Goal: Task Accomplishment & Management: Use online tool/utility

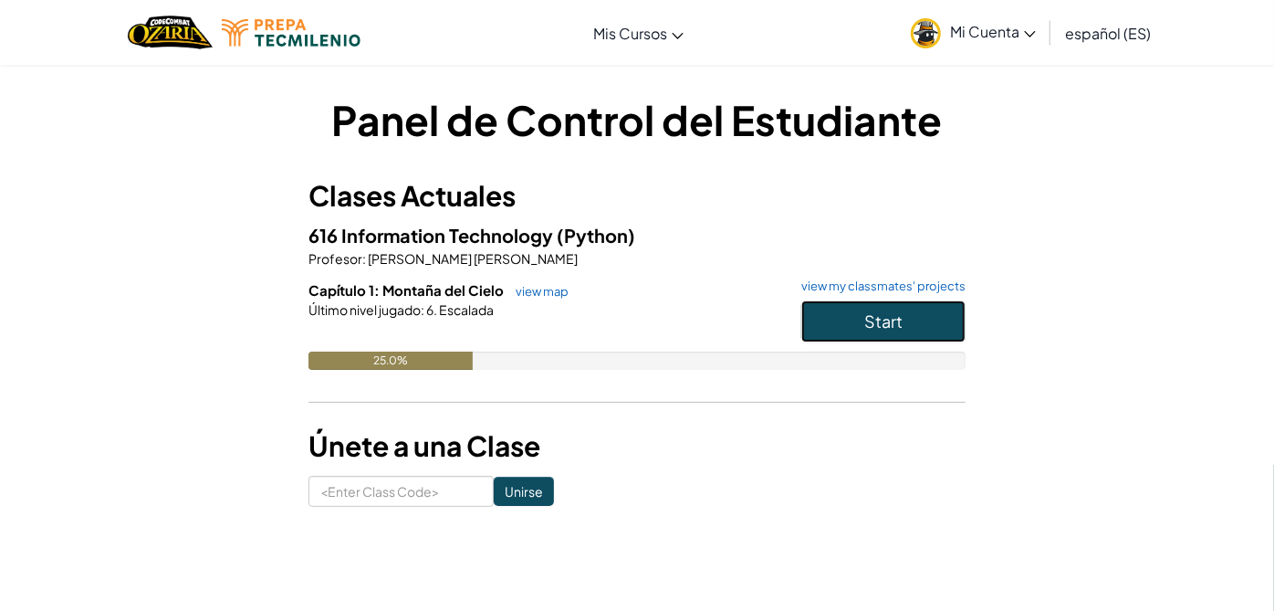
click at [885, 333] on button "Start" at bounding box center [884, 321] width 164 height 42
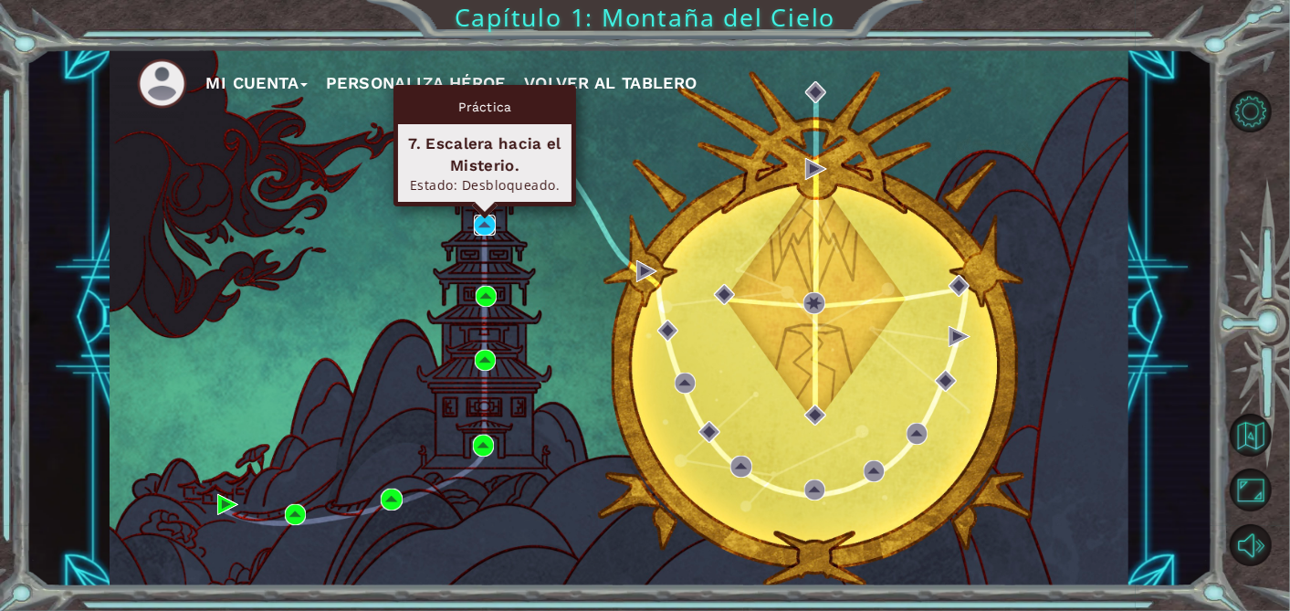
click at [481, 232] on img at bounding box center [484, 225] width 21 height 21
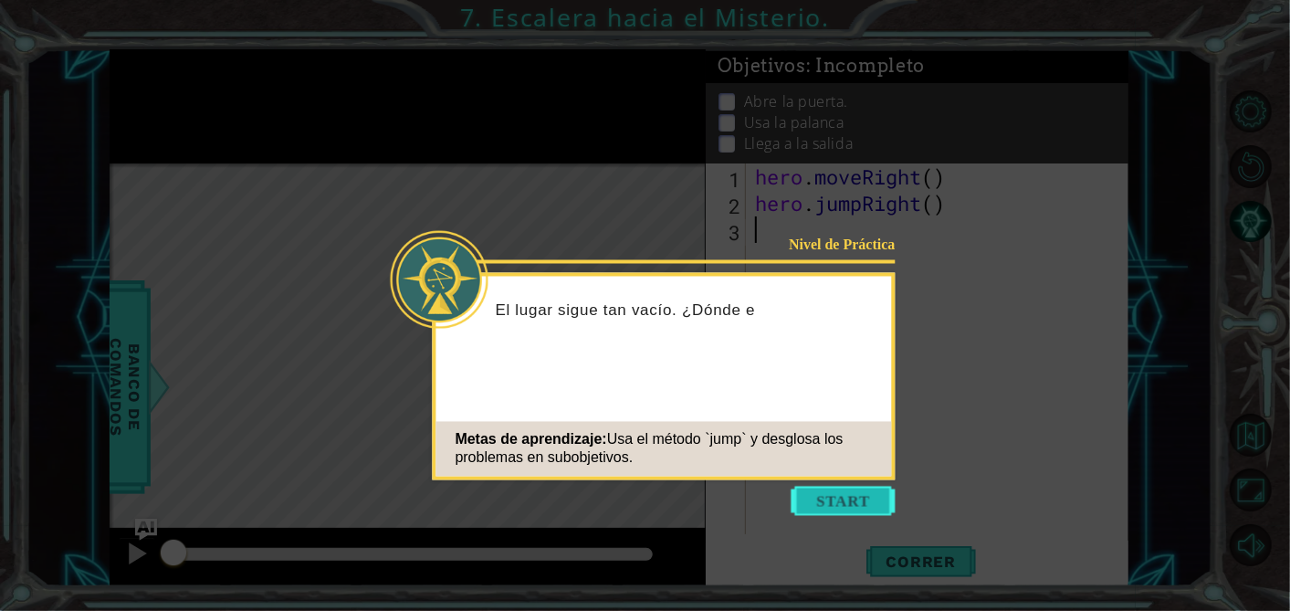
click at [813, 491] on button "Start" at bounding box center [844, 501] width 104 height 29
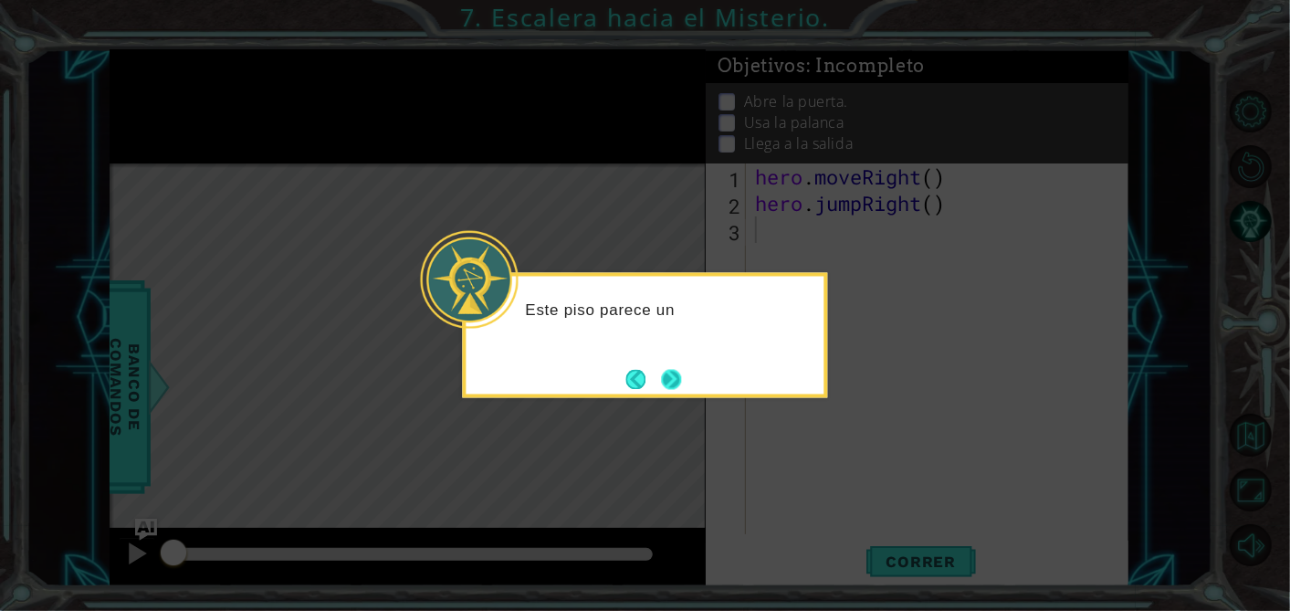
click at [664, 382] on button "Next" at bounding box center [671, 379] width 20 height 20
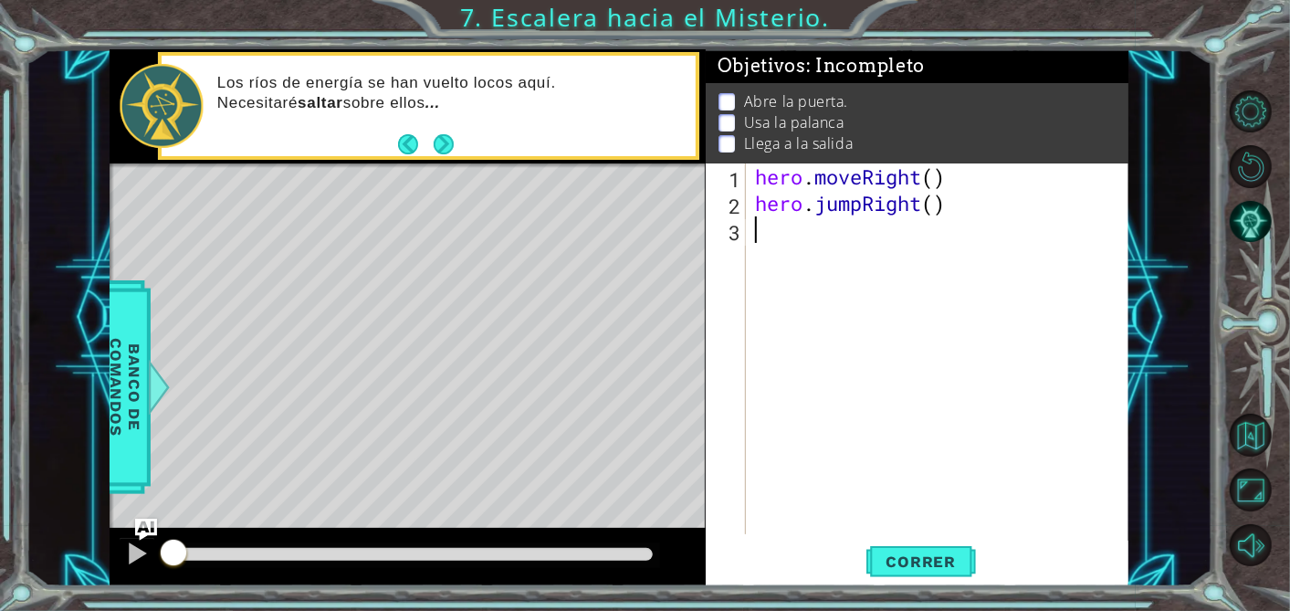
click at [458, 137] on div "Los [PERSON_NAME] de energía [PERSON_NAME] vuelto locos aquí. Necesitaré saltar…" at bounding box center [450, 106] width 491 height 85
click at [442, 141] on button "Next" at bounding box center [444, 144] width 20 height 20
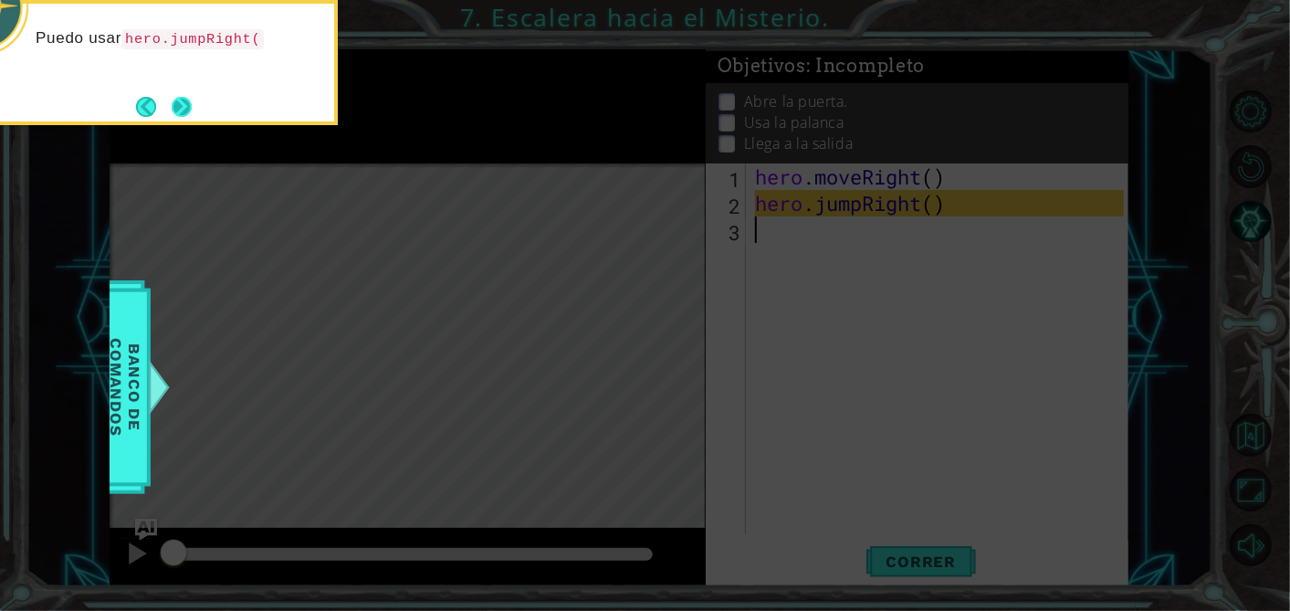
click at [181, 111] on button "Next" at bounding box center [182, 107] width 20 height 20
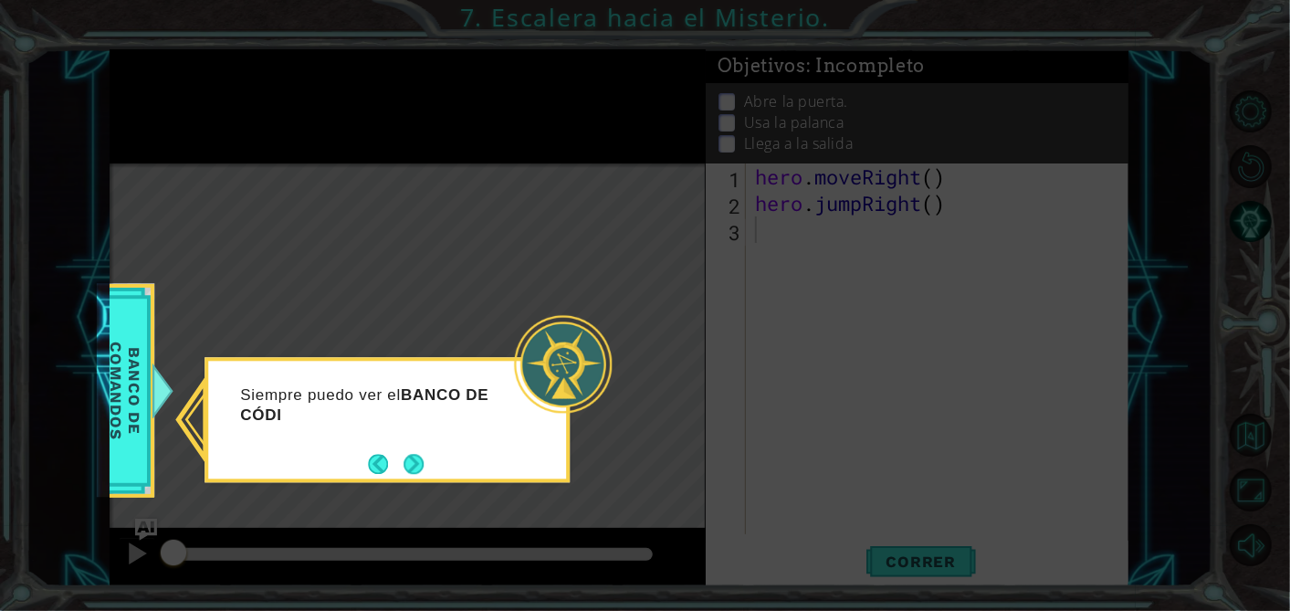
click at [408, 427] on div "Siempre puedo ver el BANCO DE CÓDI" at bounding box center [387, 414] width 358 height 92
click at [399, 446] on div "Siempre puedo ver el BANCO DE CÓDIGOS para saber cómo usar mis acciones." at bounding box center [387, 424] width 358 height 112
click at [416, 466] on button "Next" at bounding box center [414, 466] width 20 height 20
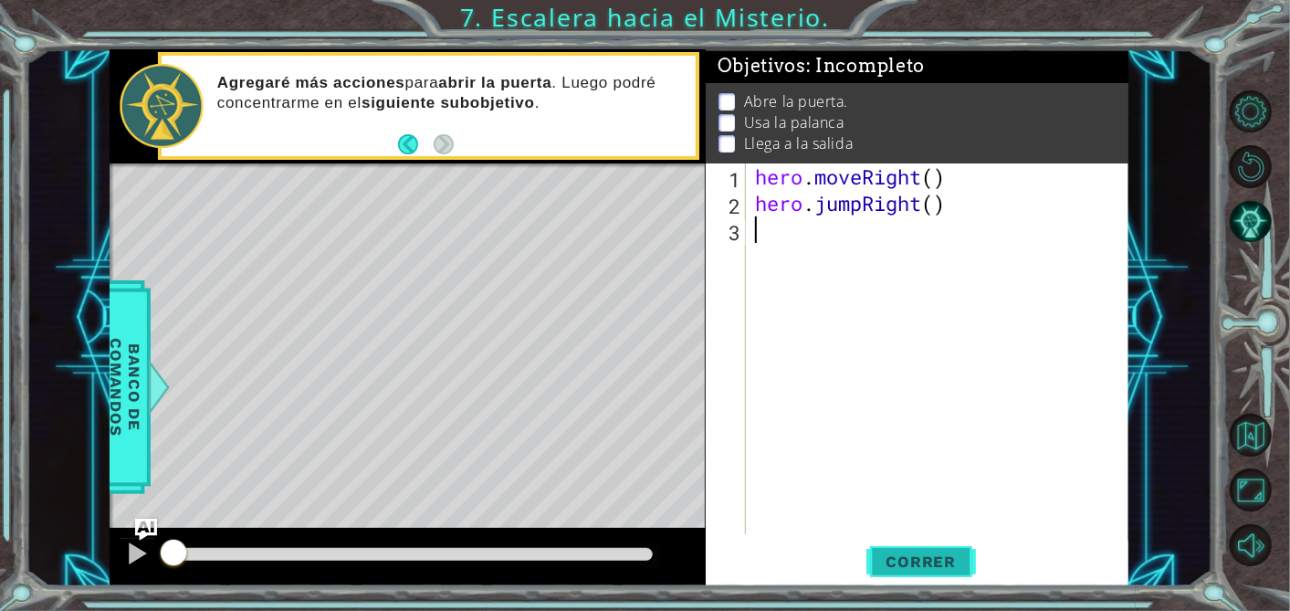
click at [940, 542] on button "Correr" at bounding box center [921, 561] width 110 height 42
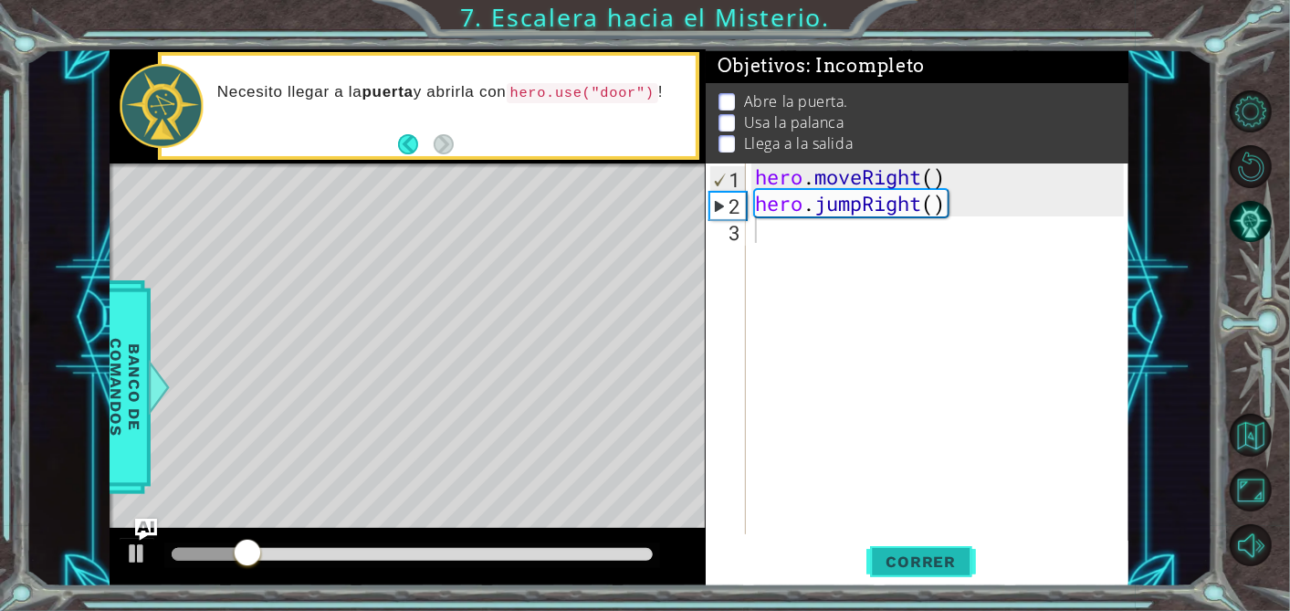
click at [933, 548] on button "Correr" at bounding box center [921, 561] width 110 height 42
click at [145, 560] on div at bounding box center [137, 553] width 24 height 24
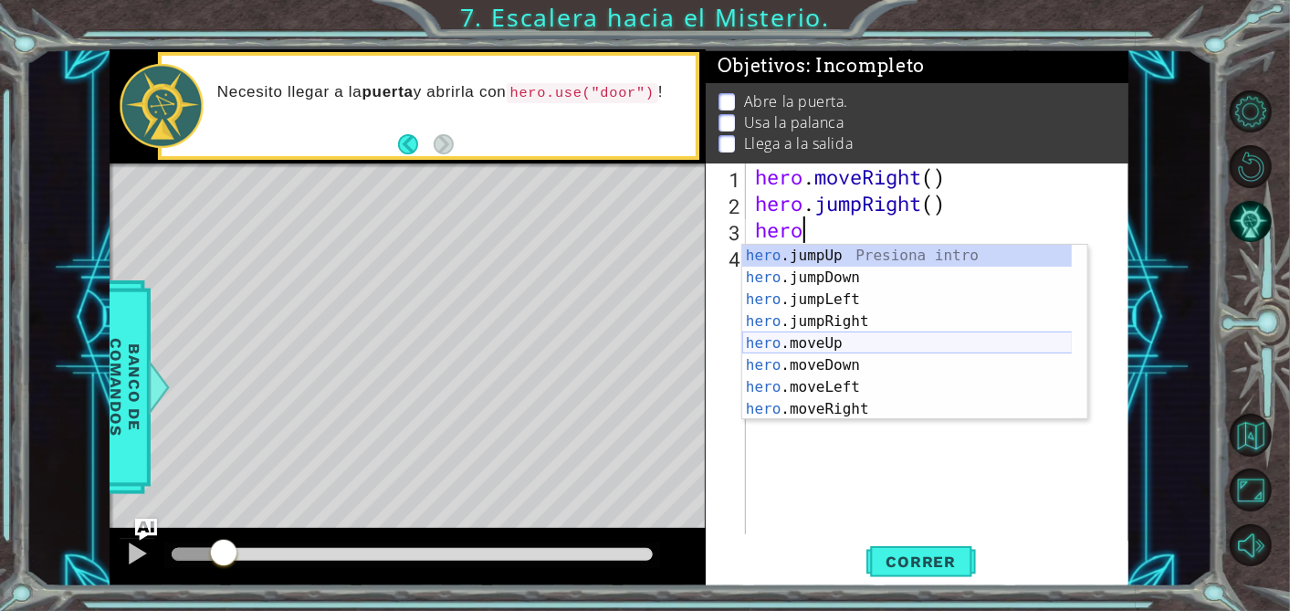
click at [837, 341] on div "hero .jumpUp Presiona intro hero .jumpDown Presiona intro hero .jumpLeft Presio…" at bounding box center [907, 354] width 330 height 219
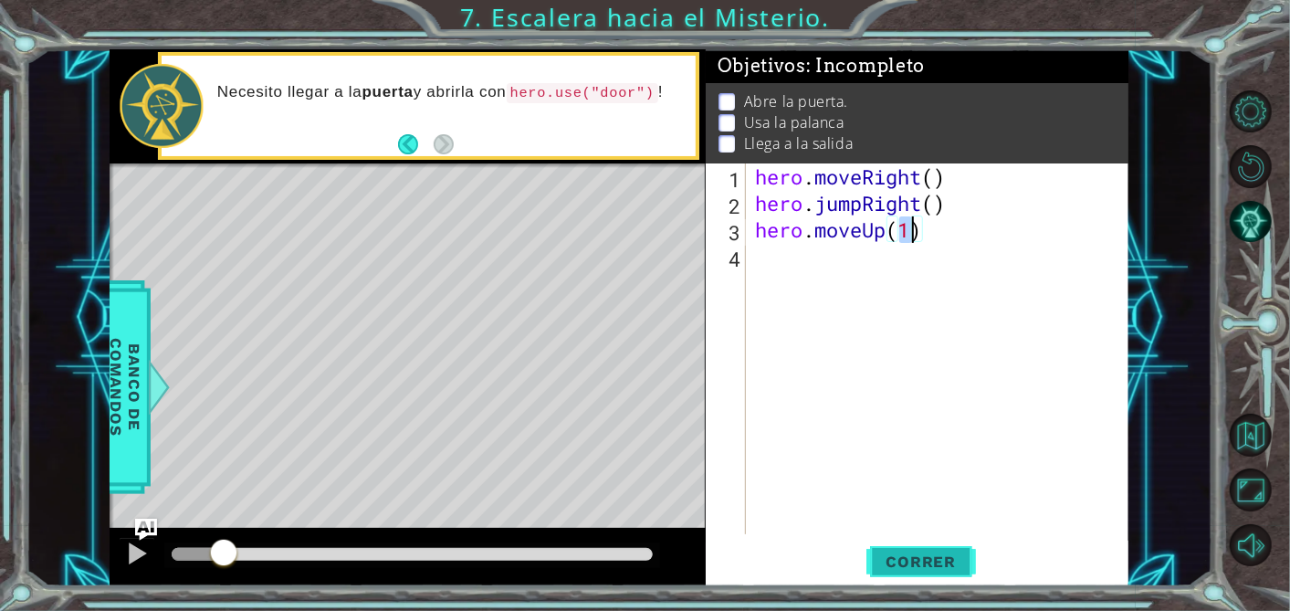
type textarea "hero.moveUp(1)"
click at [928, 568] on span "Correr" at bounding box center [921, 561] width 107 height 18
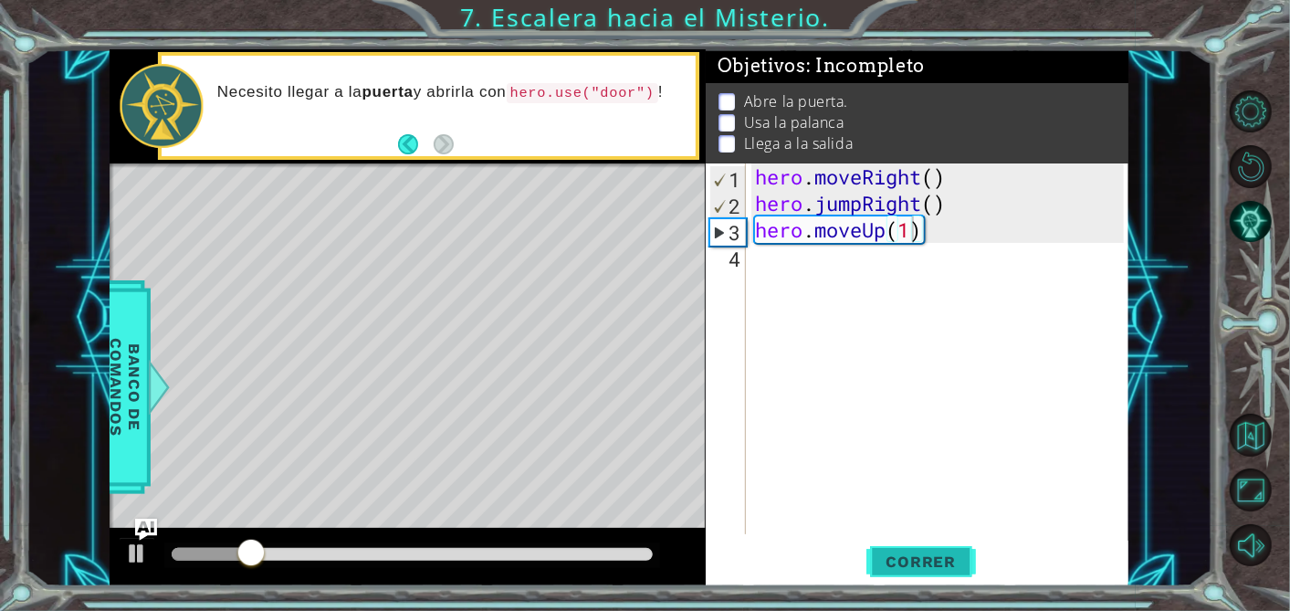
click at [928, 568] on span "Correr" at bounding box center [921, 561] width 107 height 18
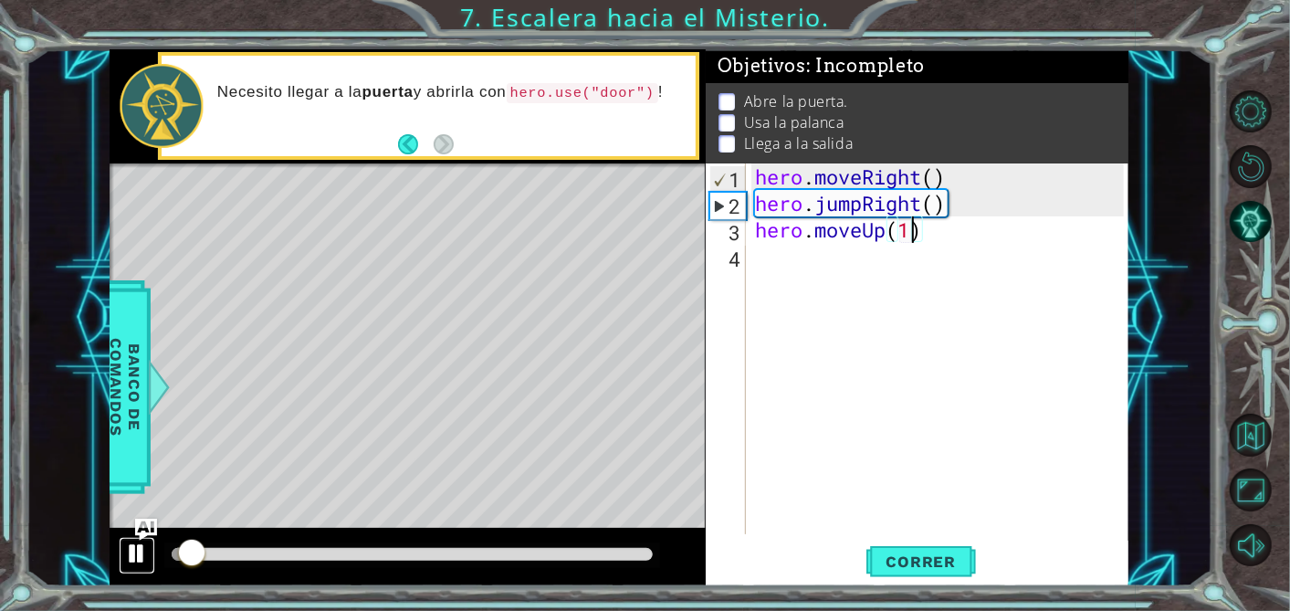
click at [135, 552] on div at bounding box center [137, 553] width 24 height 24
click at [865, 253] on div "hero . moveRight ( ) hero . jumpRight ( ) hero . moveUp ( 1 )" at bounding box center [942, 375] width 383 height 424
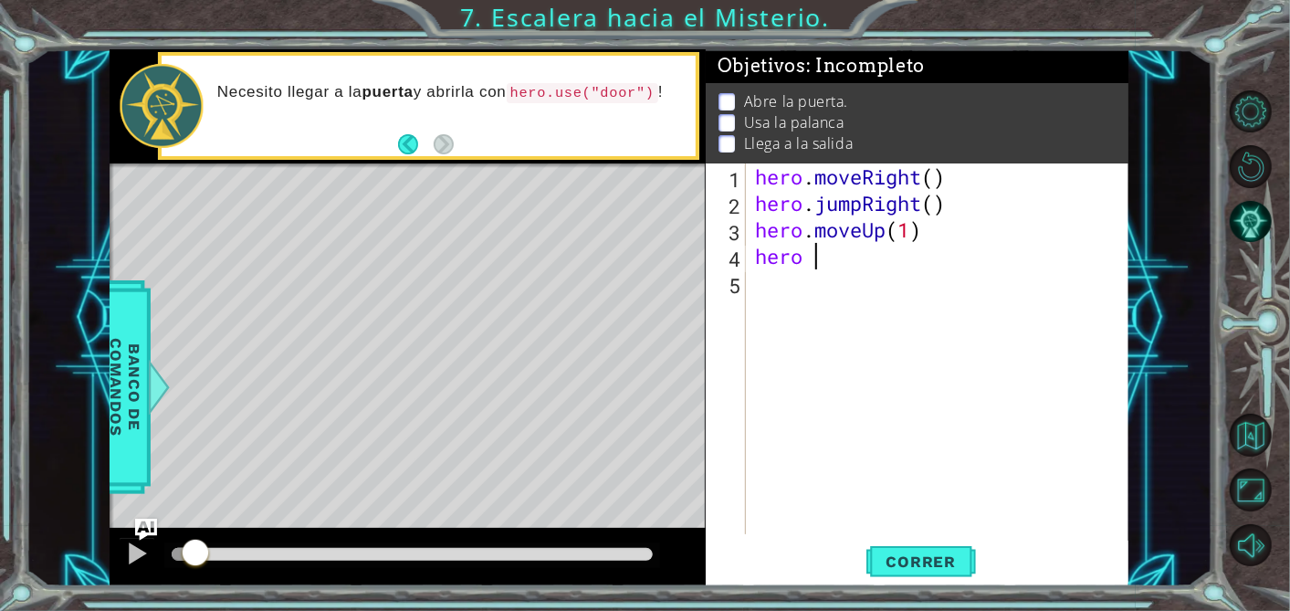
type textarea "hero"
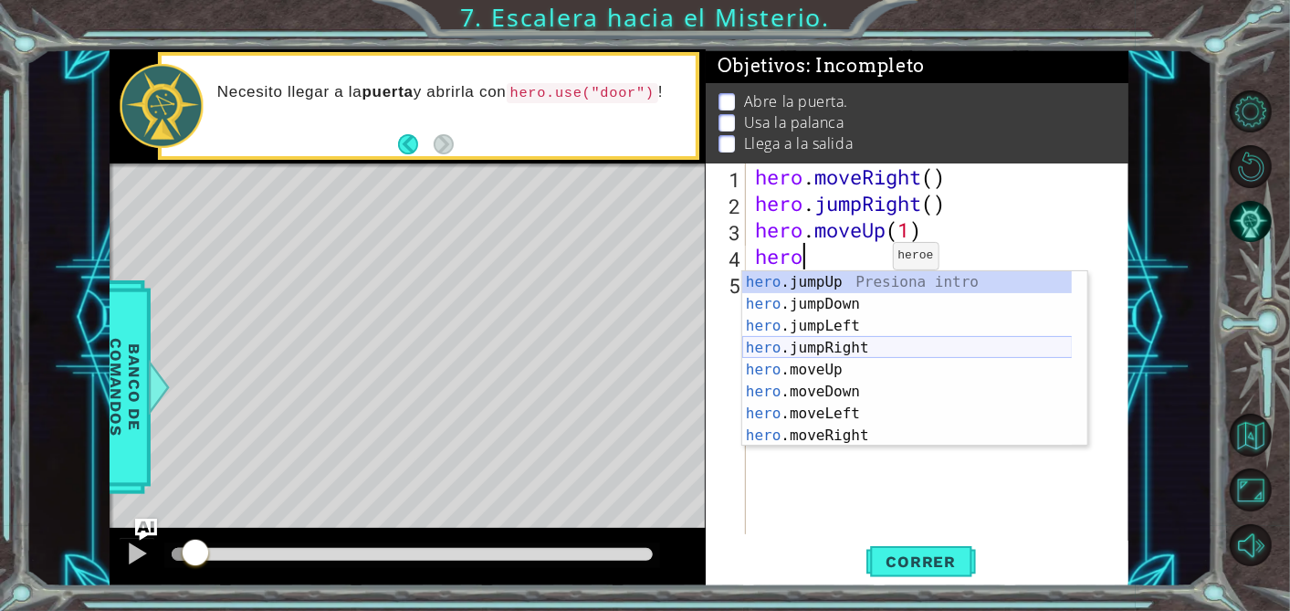
click at [863, 344] on div "hero .jumpUp Presiona intro hero .jumpDown Presiona intro hero .jumpLeft Presio…" at bounding box center [907, 380] width 330 height 219
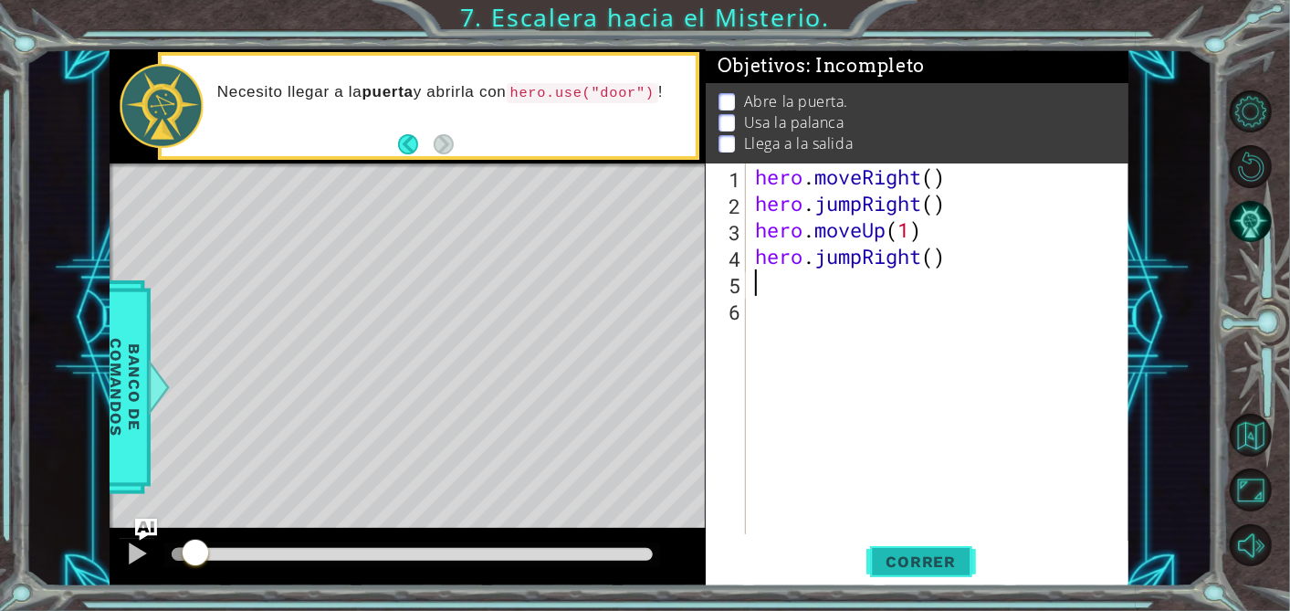
click at [926, 557] on span "Correr" at bounding box center [921, 561] width 107 height 18
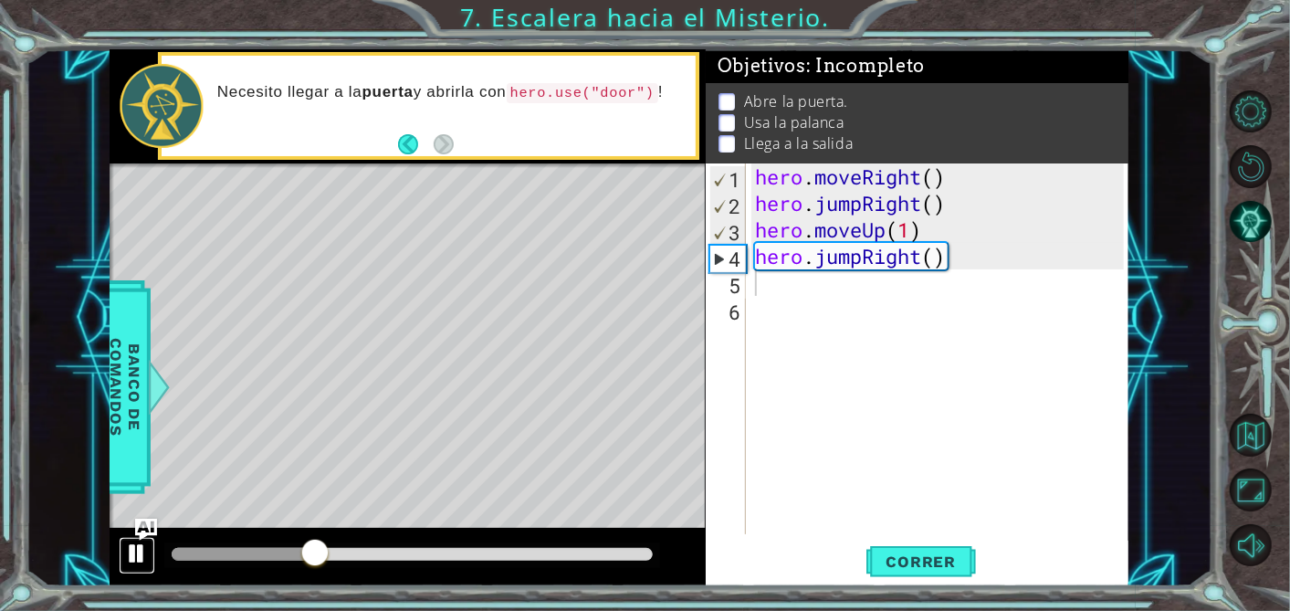
click at [139, 552] on div at bounding box center [137, 553] width 24 height 24
click at [859, 263] on div "hero . moveRight ( ) hero . jumpRight ( ) hero . moveUp ( 1 ) hero . jumpRight …" at bounding box center [942, 375] width 383 height 424
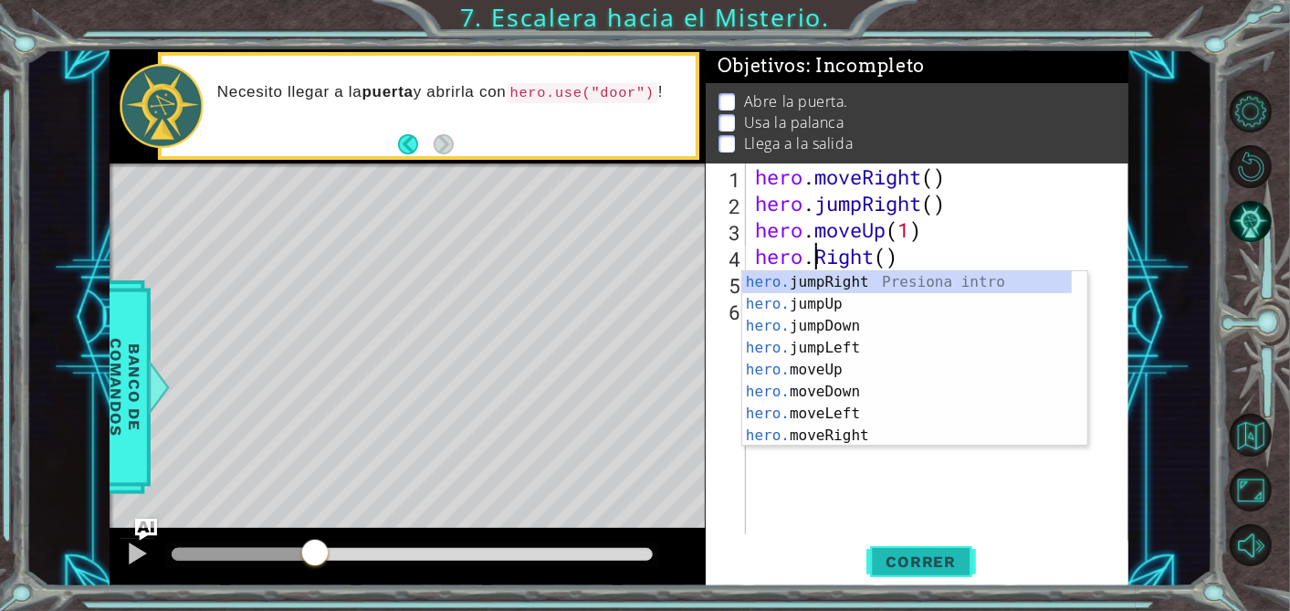
click at [929, 550] on button "Correr" at bounding box center [921, 561] width 110 height 42
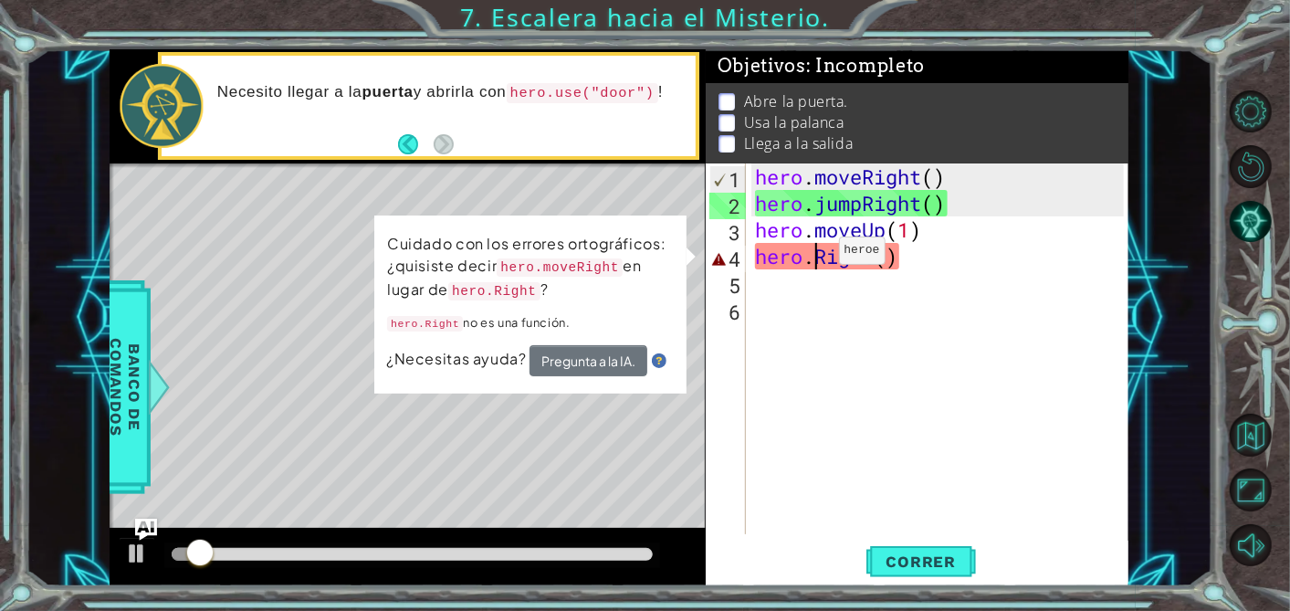
click at [811, 255] on div "hero . moveRight ( ) hero . jumpRight ( ) hero . moveUp ( 1 ) hero . Right ( )" at bounding box center [942, 375] width 383 height 424
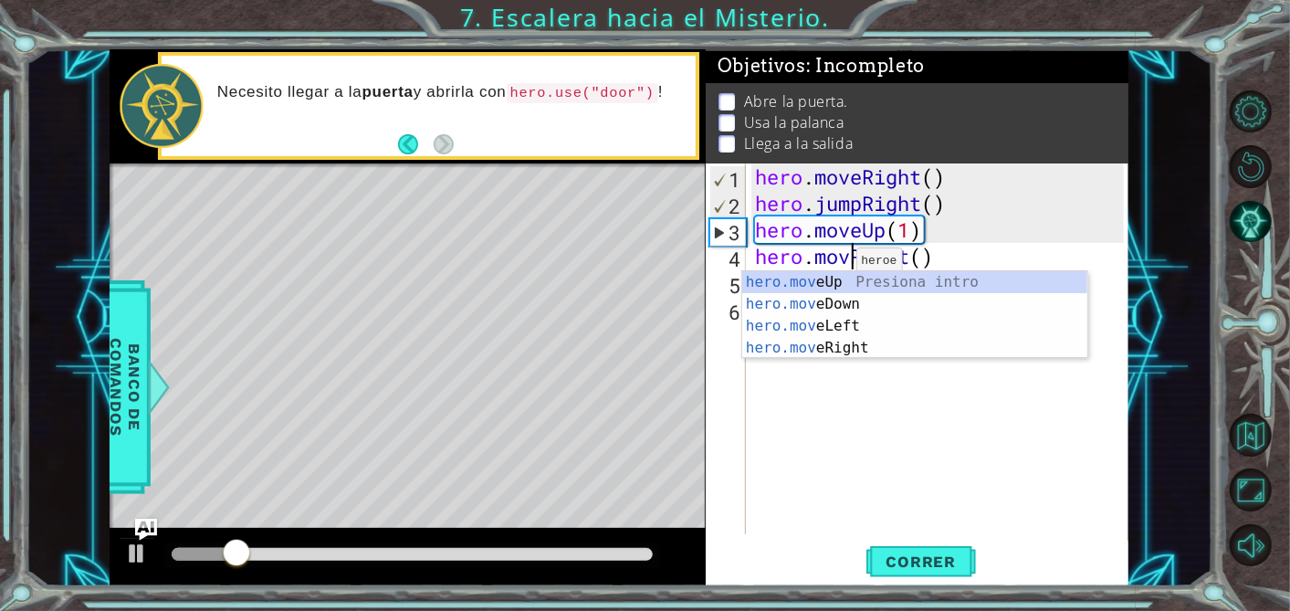
type textarea "hero.moveRight()"
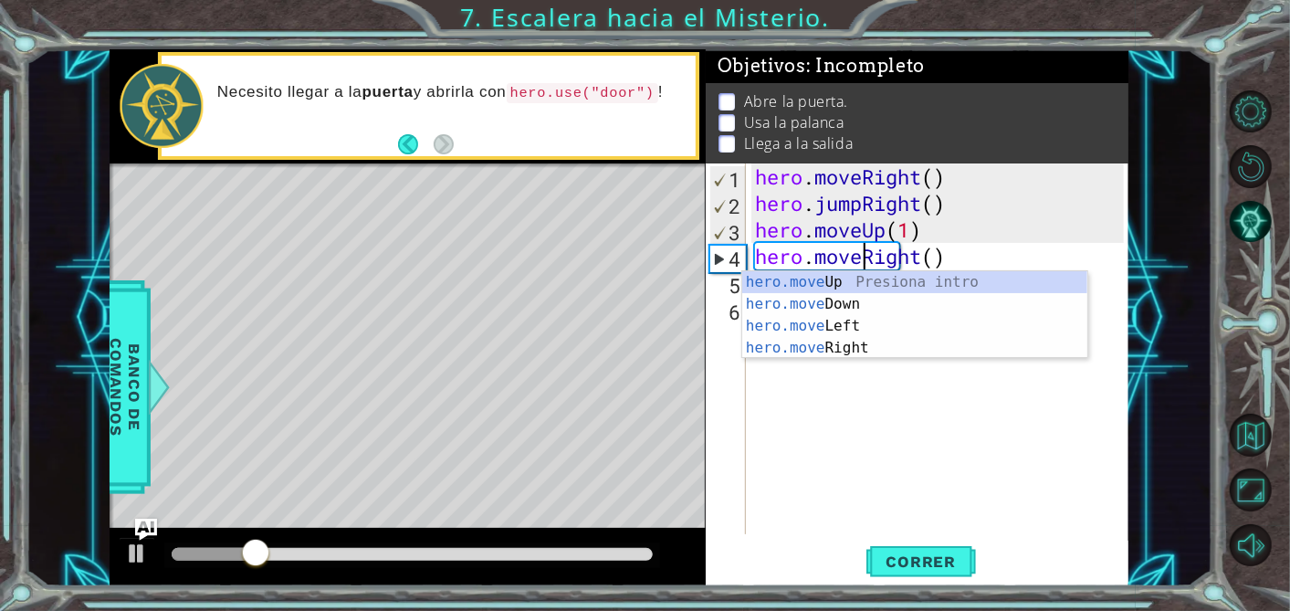
click at [1028, 425] on div "hero . moveRight ( ) hero . jumpRight ( ) hero . moveUp ( 1 ) hero . moveRight …" at bounding box center [942, 375] width 383 height 424
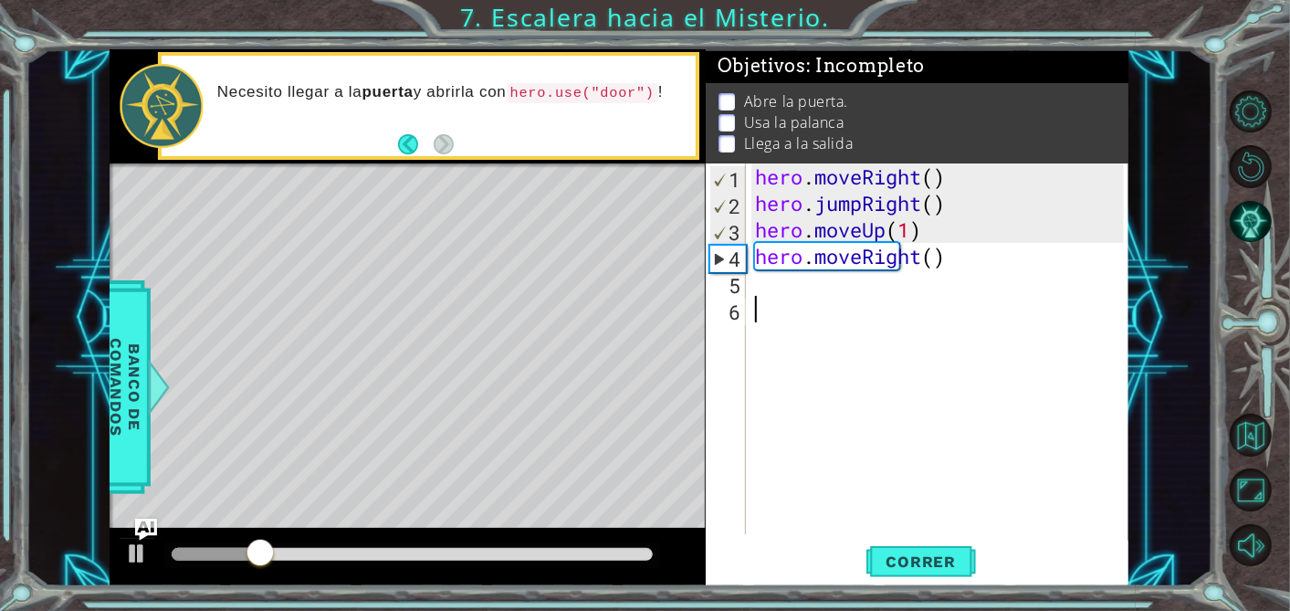
scroll to position [0, 0]
click at [914, 356] on div "hero . moveRight ( ) hero . jumpRight ( ) hero . moveUp ( 1 ) hero . moveRight …" at bounding box center [942, 375] width 383 height 424
click at [911, 560] on span "Correr" at bounding box center [921, 561] width 107 height 18
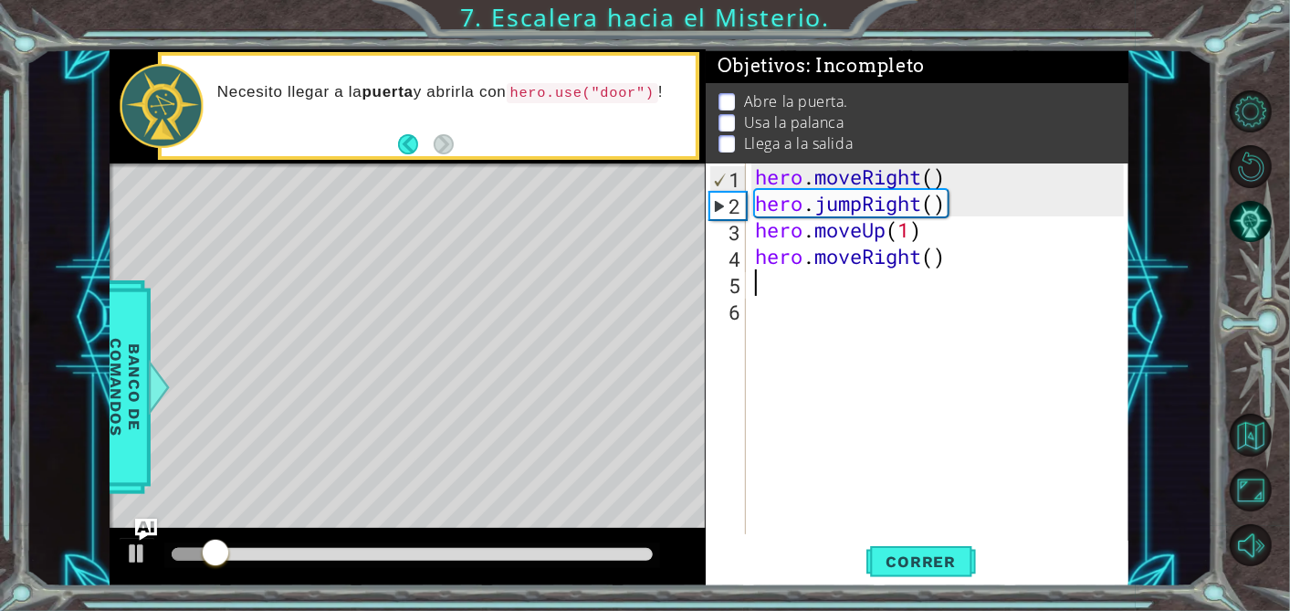
click at [811, 288] on div "hero . moveRight ( ) hero . jumpRight ( ) hero . moveUp ( 1 ) hero . moveRight …" at bounding box center [942, 375] width 383 height 424
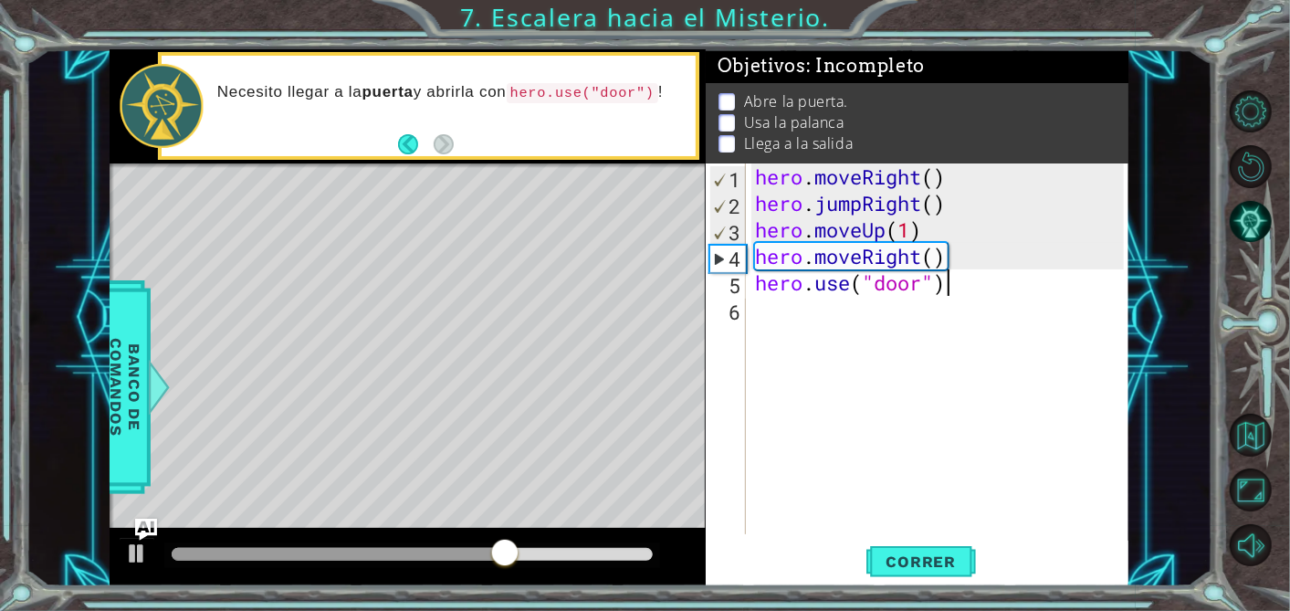
scroll to position [0, 7]
type textarea "hero.use("door")"
click at [918, 556] on span "Correr" at bounding box center [921, 561] width 107 height 18
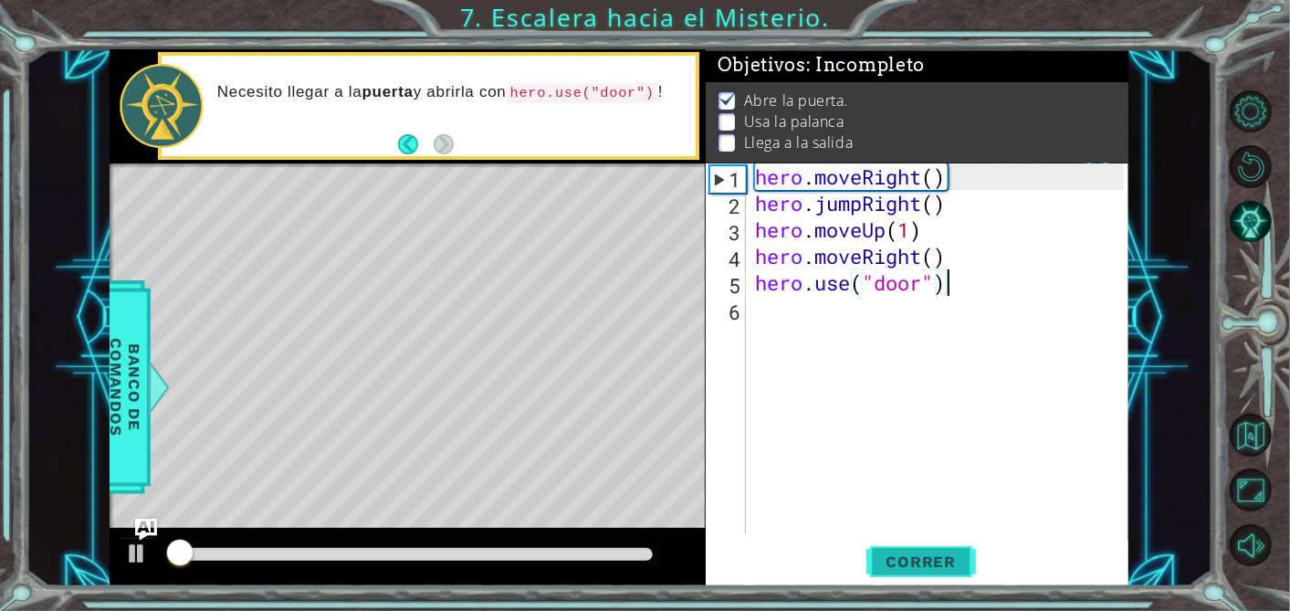
scroll to position [13, 0]
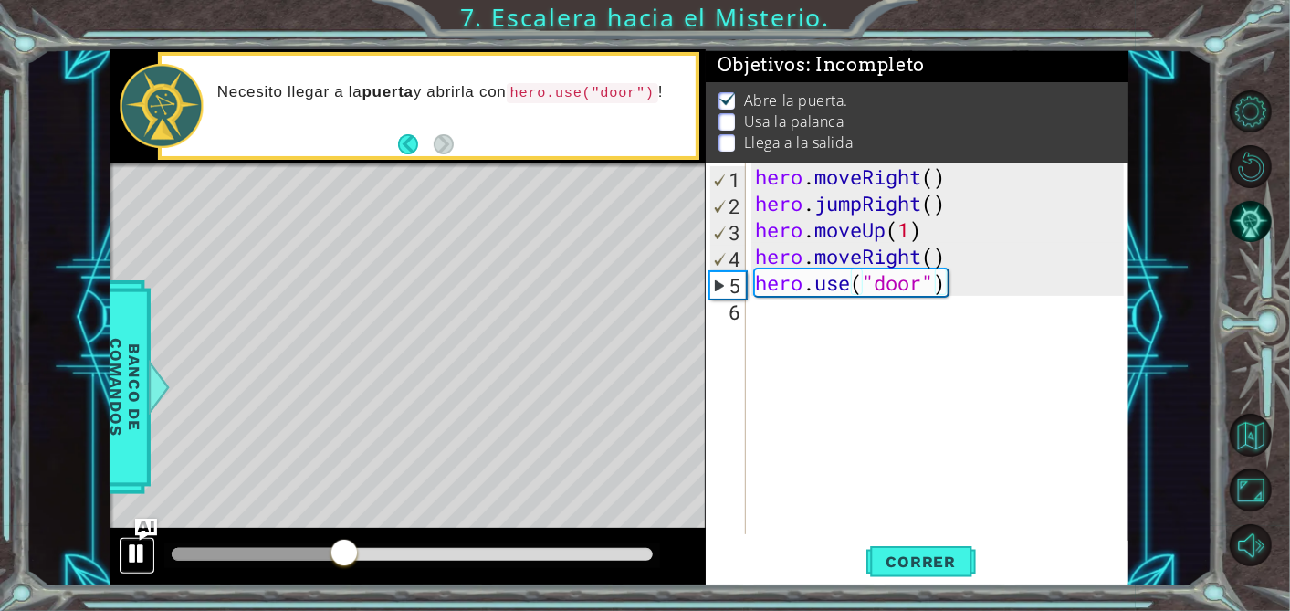
click at [141, 555] on div at bounding box center [137, 553] width 24 height 24
click at [801, 315] on div "hero . moveRight ( ) hero . jumpRight ( ) hero . moveUp ( 1 ) hero . moveRight …" at bounding box center [942, 375] width 383 height 424
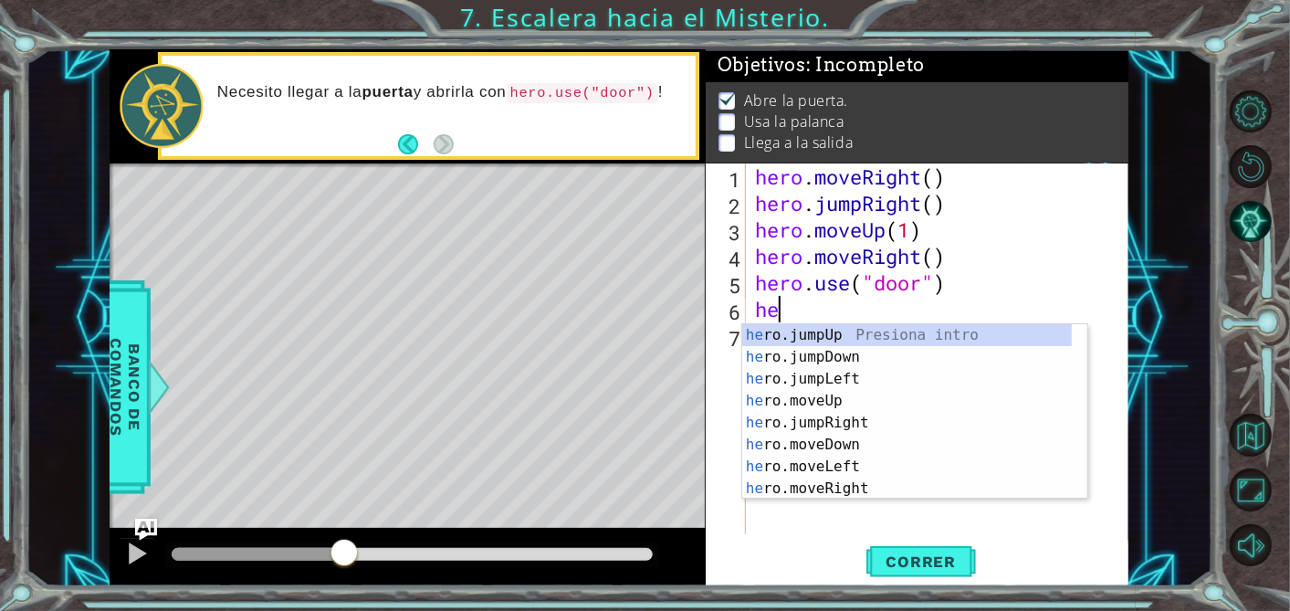
scroll to position [0, 0]
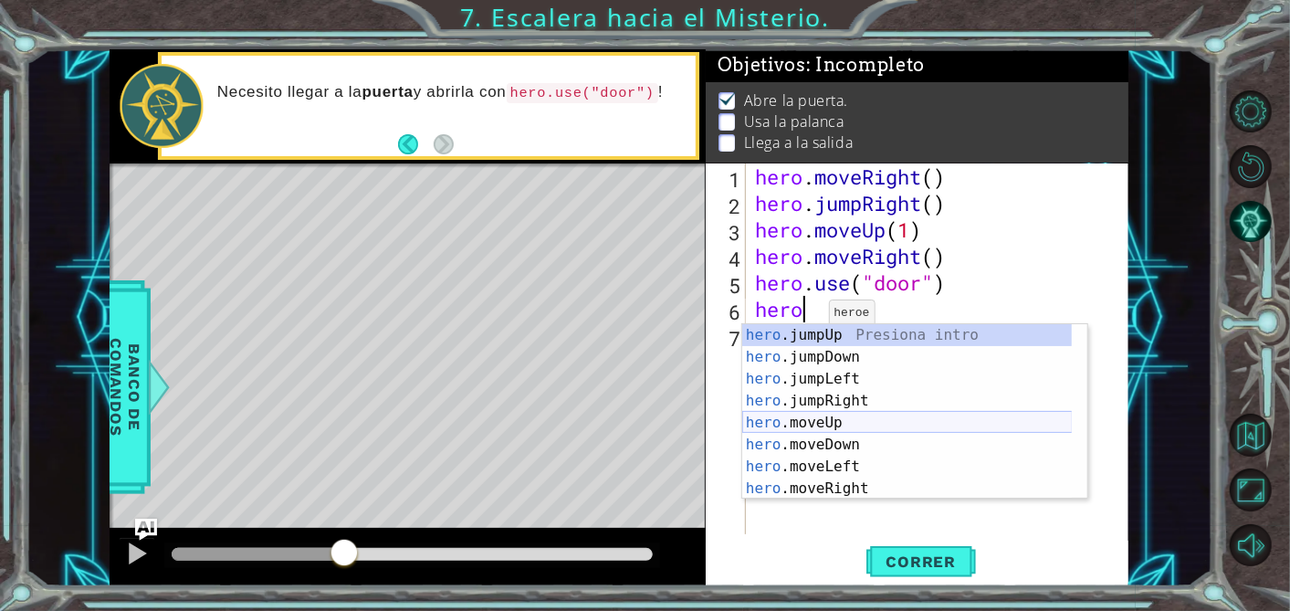
click at [832, 416] on div "hero .jumpUp Presiona intro hero .jumpDown Presiona intro hero .jumpLeft Presio…" at bounding box center [907, 433] width 330 height 219
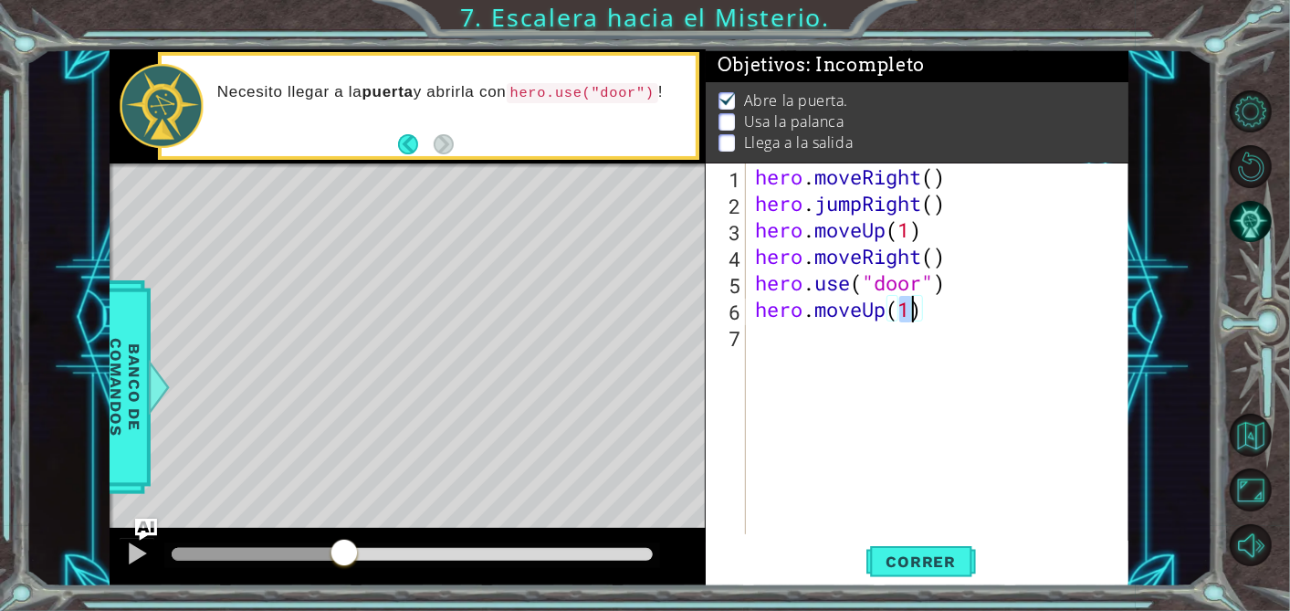
type textarea "hero.moveUp(2)"
click at [837, 336] on div "hero . moveRight ( ) hero . jumpRight ( ) hero . moveUp ( 1 ) hero . moveRight …" at bounding box center [942, 375] width 383 height 424
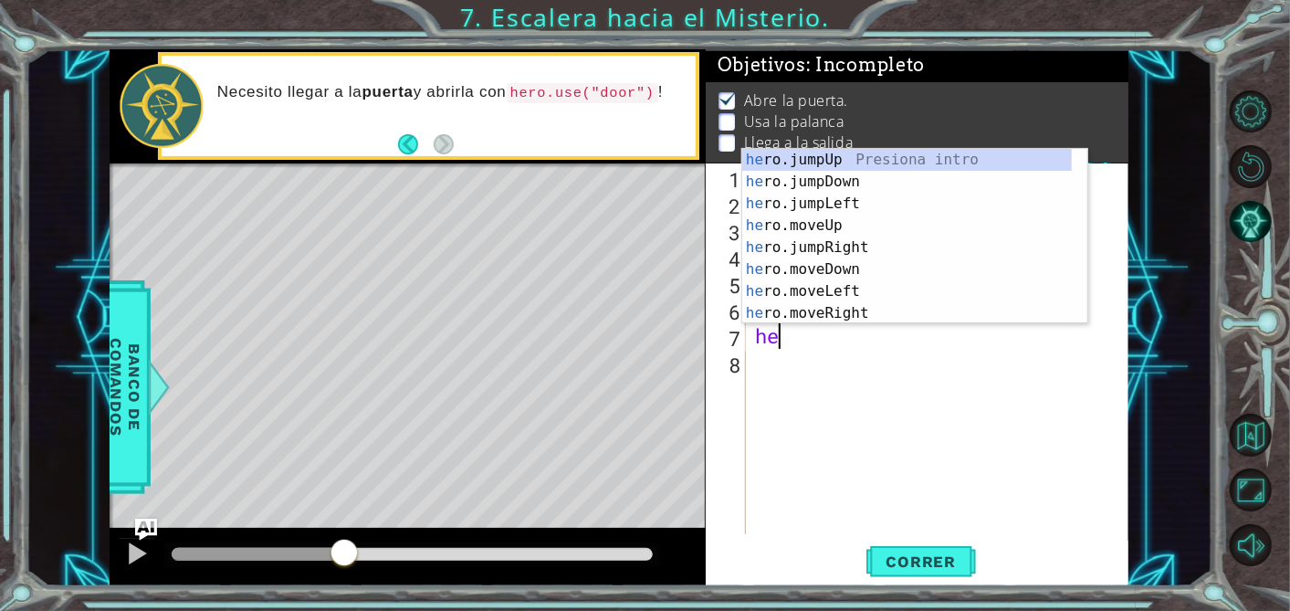
scroll to position [0, 0]
click at [840, 281] on div "hero .jumpUp Presiona intro hero .jumpDown Presiona intro hero .jumpLeft Presio…" at bounding box center [907, 258] width 330 height 219
type textarea "hero.moveLeft(1)"
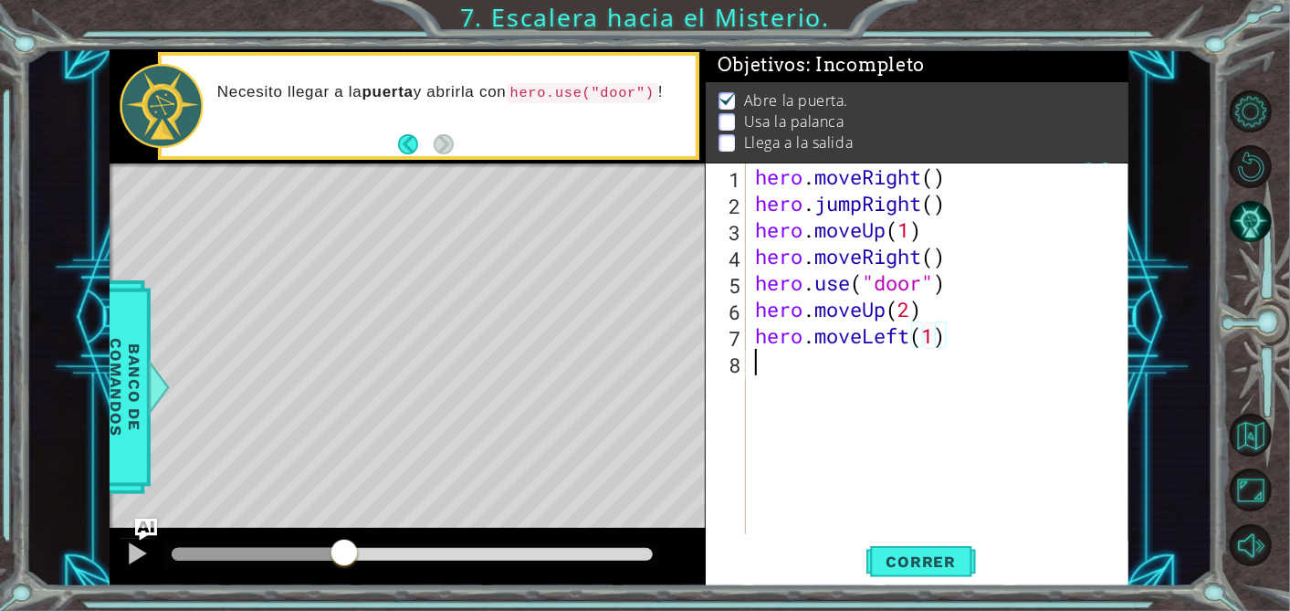
click at [859, 371] on div "hero . moveRight ( ) hero . jumpRight ( ) hero . moveUp ( 1 ) hero . moveRight …" at bounding box center [942, 375] width 383 height 424
type textarea "hero.use("lever")"
click at [918, 556] on span "Correr" at bounding box center [921, 561] width 107 height 18
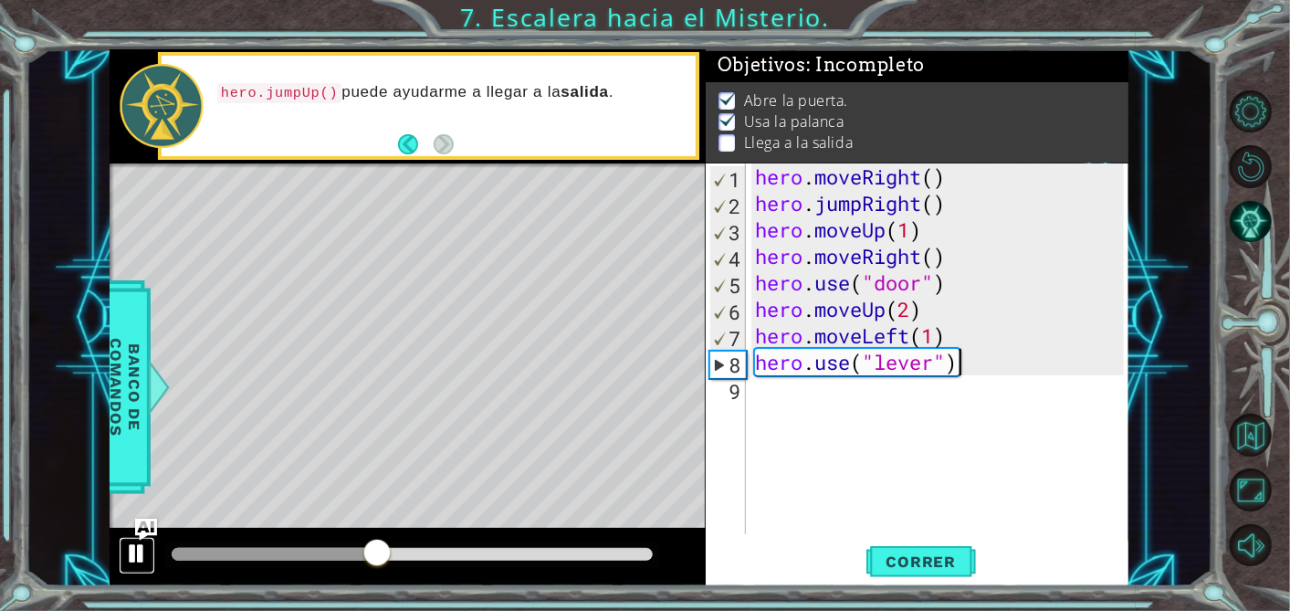
click at [144, 551] on div at bounding box center [137, 553] width 24 height 24
click at [805, 391] on div "hero . moveRight ( ) hero . jumpRight ( ) hero . moveUp ( 1 ) hero . moveRight …" at bounding box center [942, 375] width 383 height 424
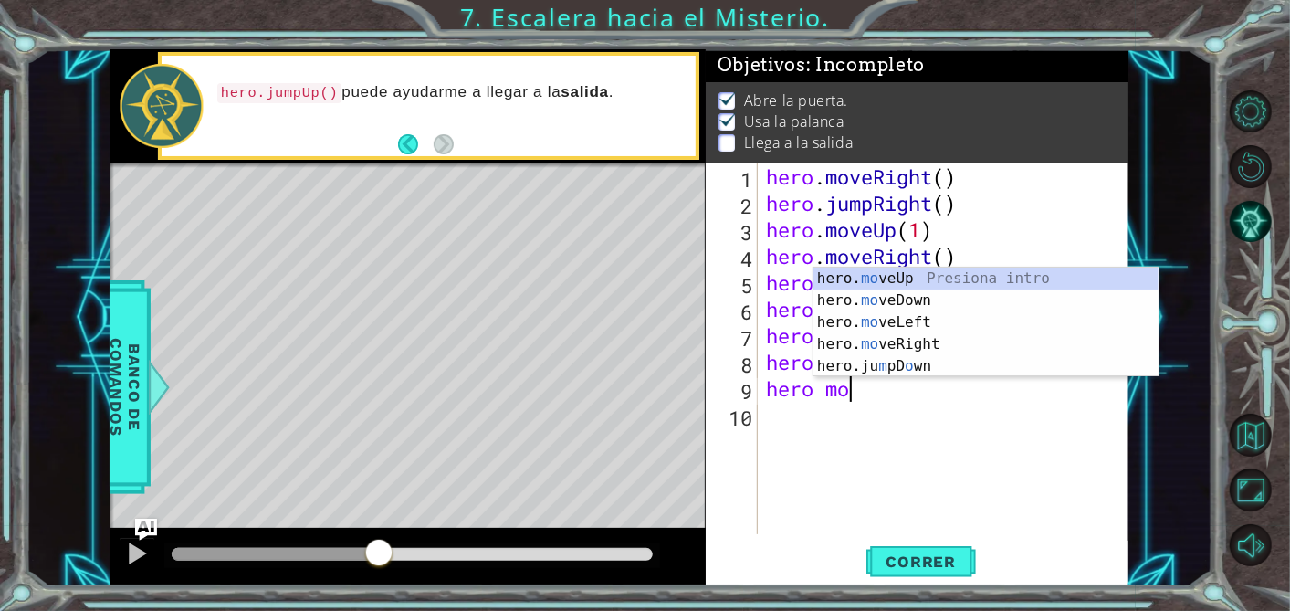
scroll to position [0, 4]
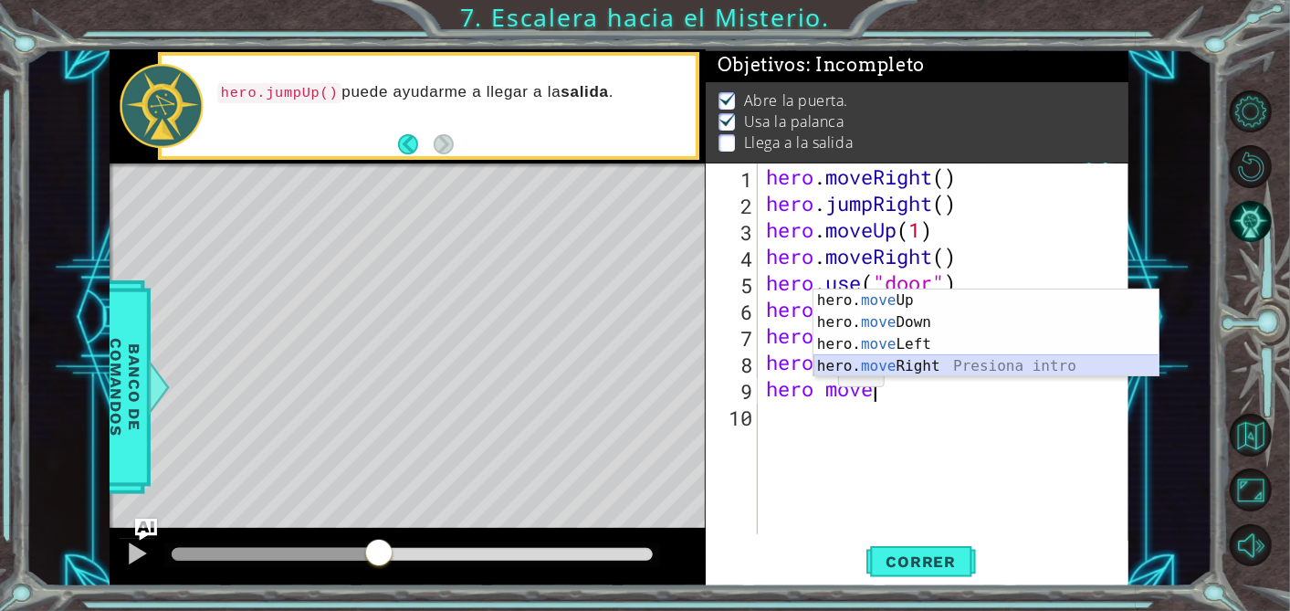
click at [931, 355] on div "hero. move Up Presiona intro hero. move Down Presiona intro hero. move Left Pre…" at bounding box center [986, 354] width 346 height 131
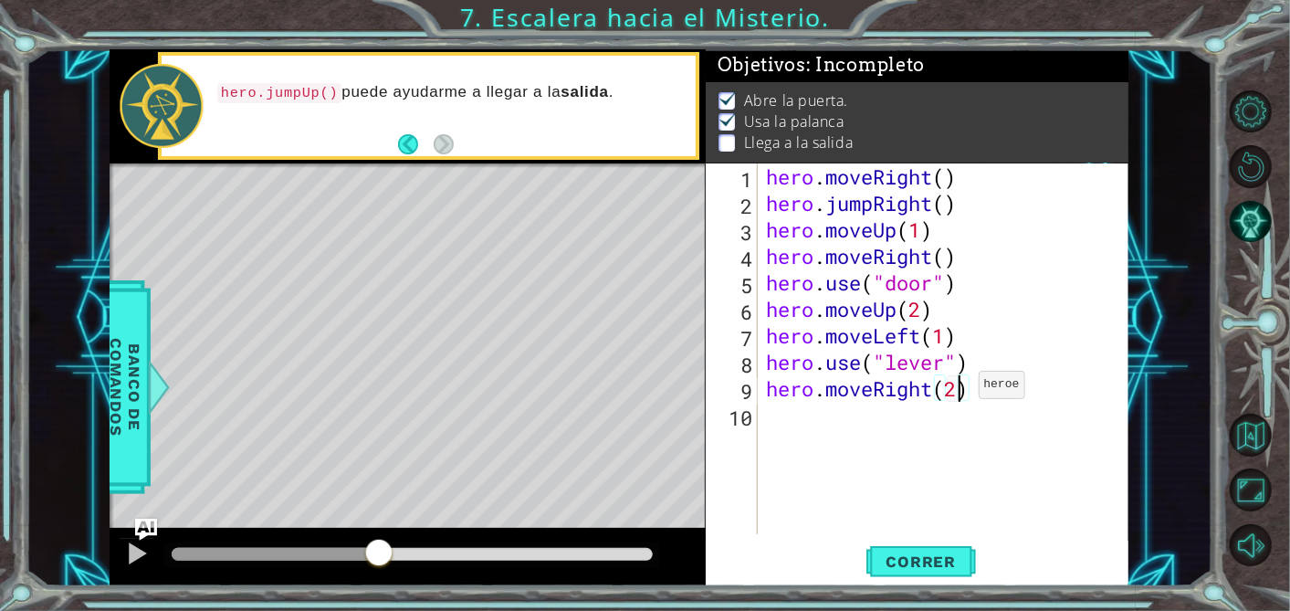
scroll to position [0, 7]
click at [942, 555] on span "Correr" at bounding box center [921, 561] width 107 height 18
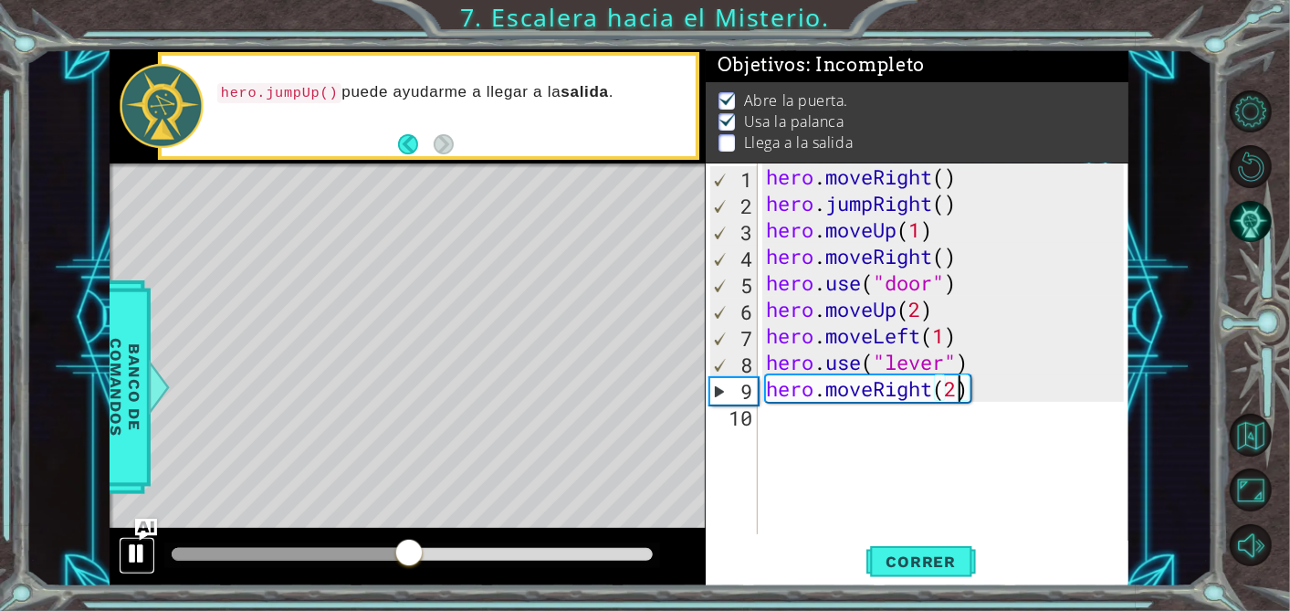
click at [134, 553] on div at bounding box center [137, 553] width 24 height 24
click at [927, 384] on div "hero . moveRight ( ) hero . jumpRight ( ) hero . moveUp ( 1 ) hero . moveRight …" at bounding box center [948, 375] width 372 height 424
click at [933, 384] on div "hero . moveRight ( ) hero . jumpRight ( ) hero . moveUp ( 1 ) hero . moveRight …" at bounding box center [948, 375] width 372 height 424
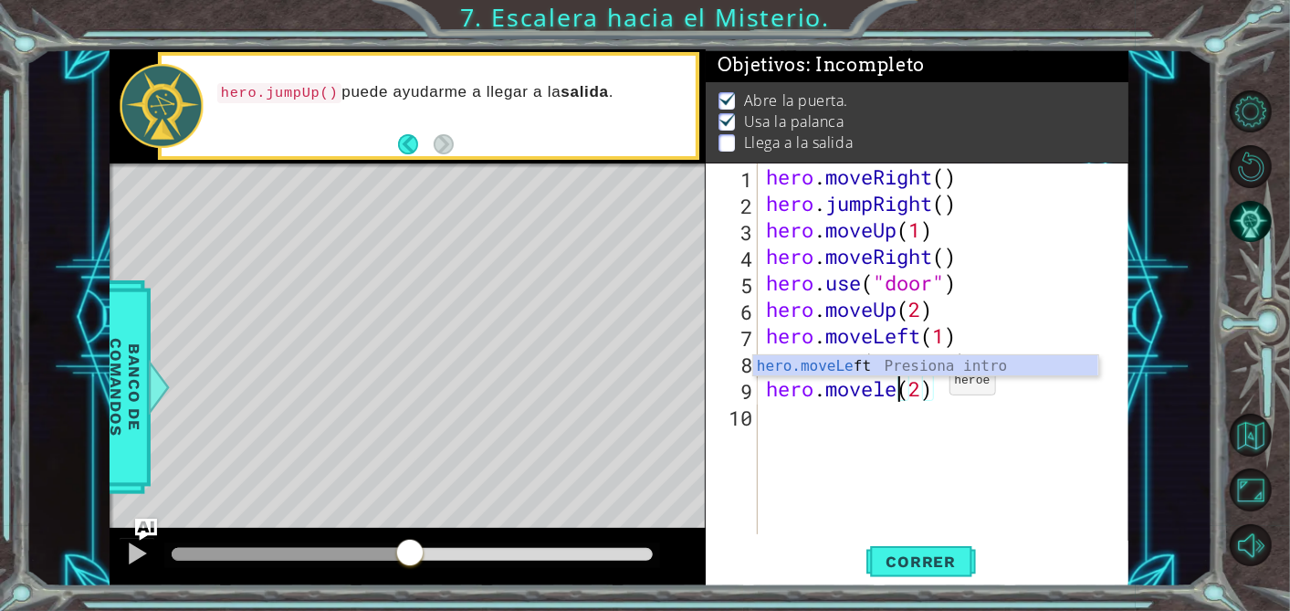
scroll to position [0, 6]
click at [952, 560] on span "Correr" at bounding box center [921, 561] width 107 height 18
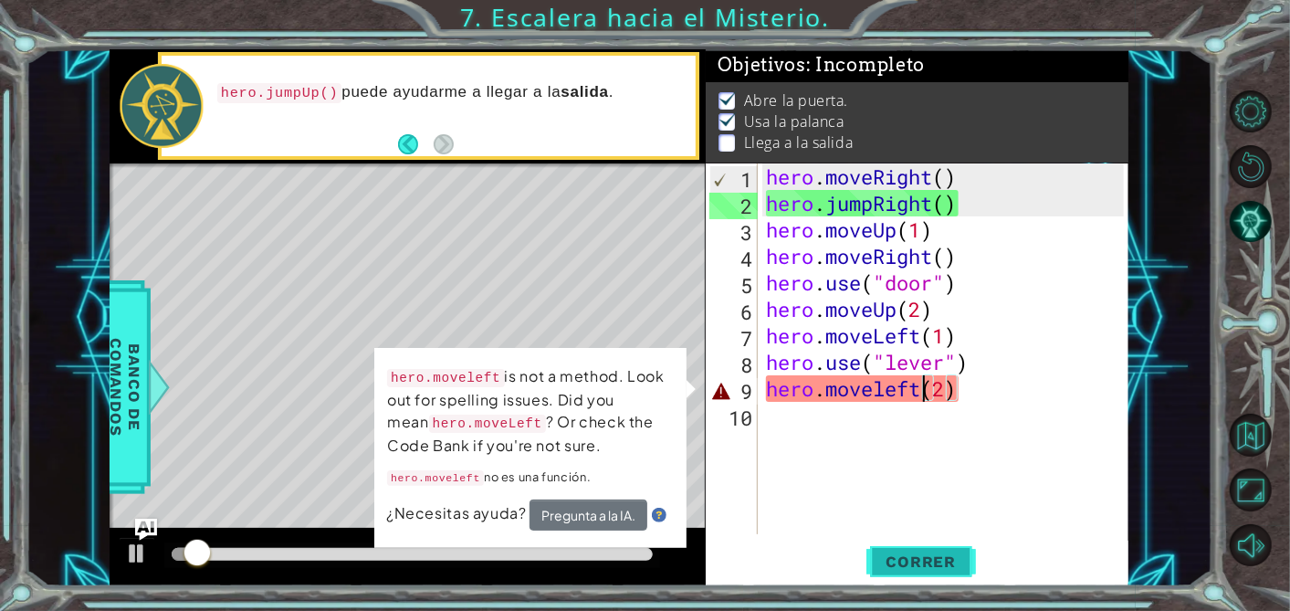
click at [915, 552] on span "Correr" at bounding box center [921, 561] width 107 height 18
click at [141, 554] on div at bounding box center [137, 553] width 24 height 24
click at [924, 389] on div "hero . moveRight ( ) hero . jumpRight ( ) hero . moveUp ( 1 ) hero . moveRight …" at bounding box center [948, 375] width 372 height 424
drag, startPoint x: 923, startPoint y: 392, endPoint x: 878, endPoint y: 391, distance: 44.7
click at [878, 391] on div "hero . moveRight ( ) hero . jumpRight ( ) hero . moveUp ( 1 ) hero . moveRight …" at bounding box center [948, 375] width 372 height 424
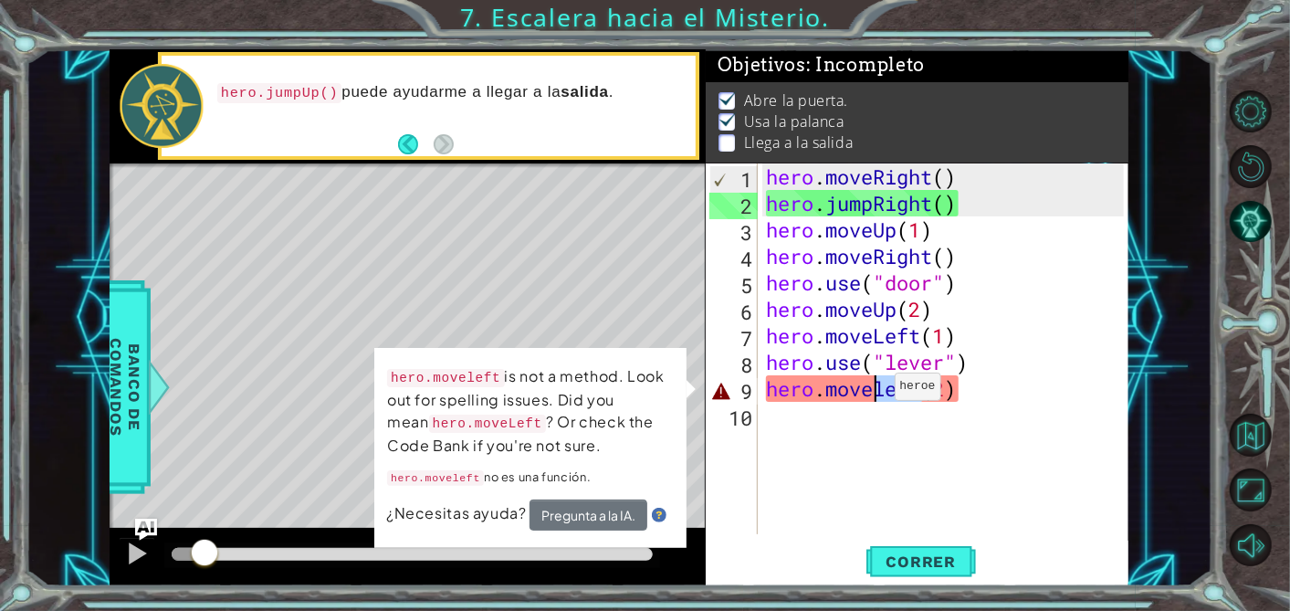
scroll to position [0, 5]
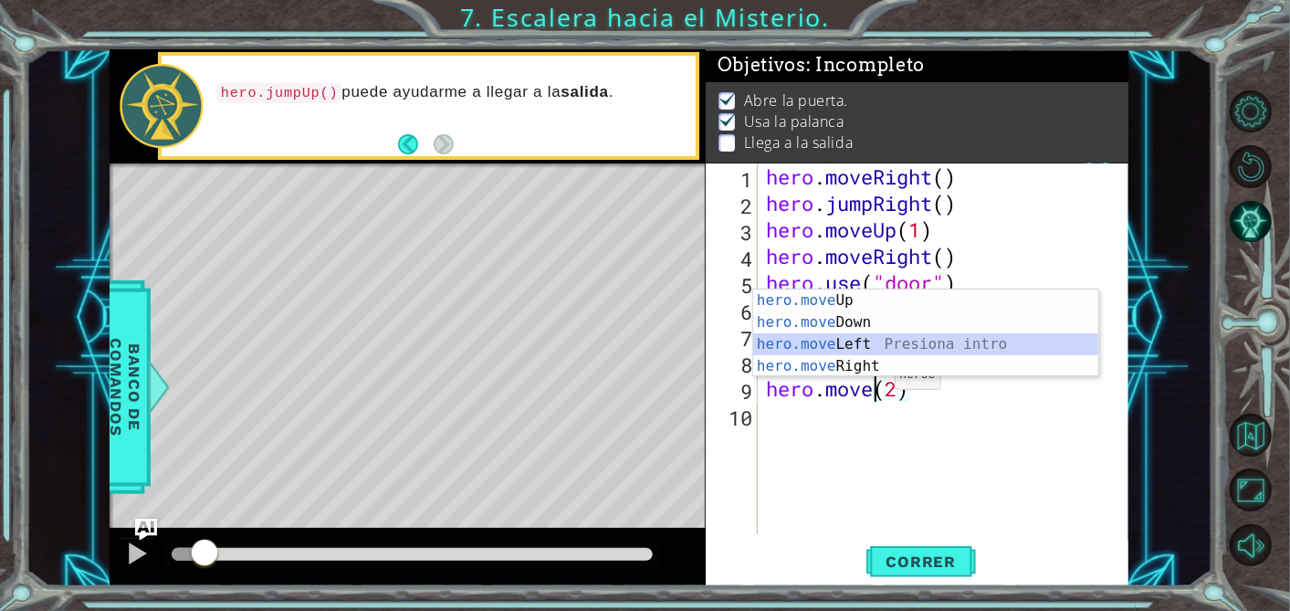
click at [870, 354] on div "hero.move Up Presiona intro hero.move Down Presiona intro hero.move Left Presio…" at bounding box center [926, 354] width 346 height 131
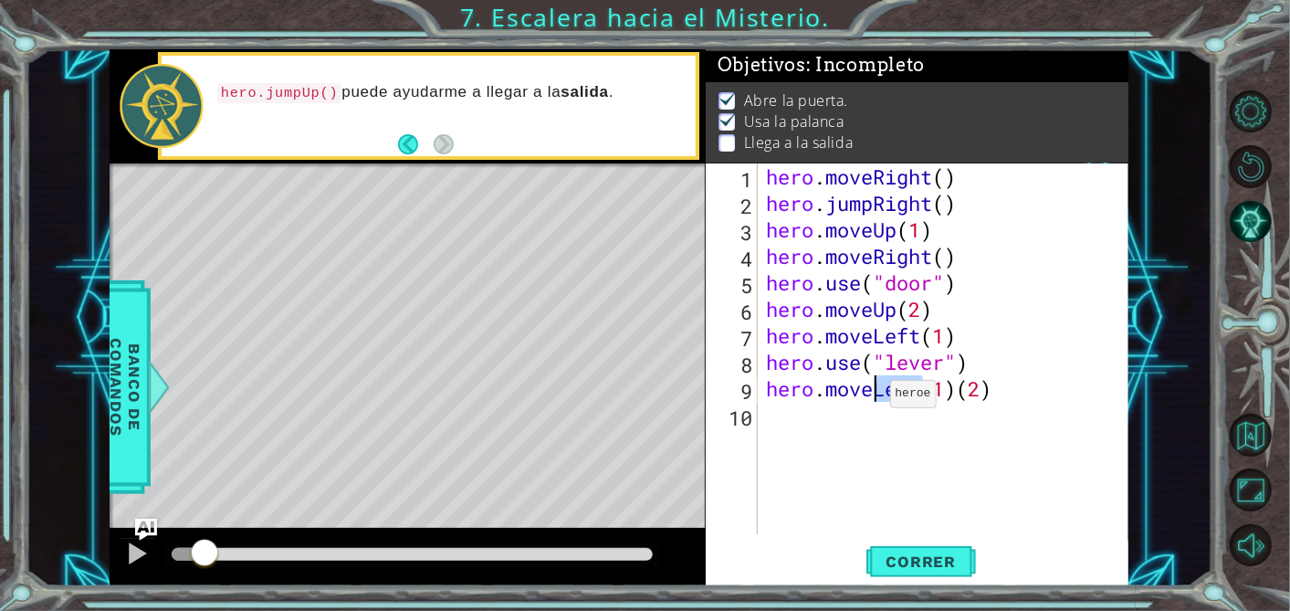
drag, startPoint x: 921, startPoint y: 392, endPoint x: 874, endPoint y: 397, distance: 47.8
click at [874, 397] on div "hero . moveRight ( ) hero . jumpRight ( ) hero . moveUp ( 1 ) hero . moveRight …" at bounding box center [948, 375] width 372 height 424
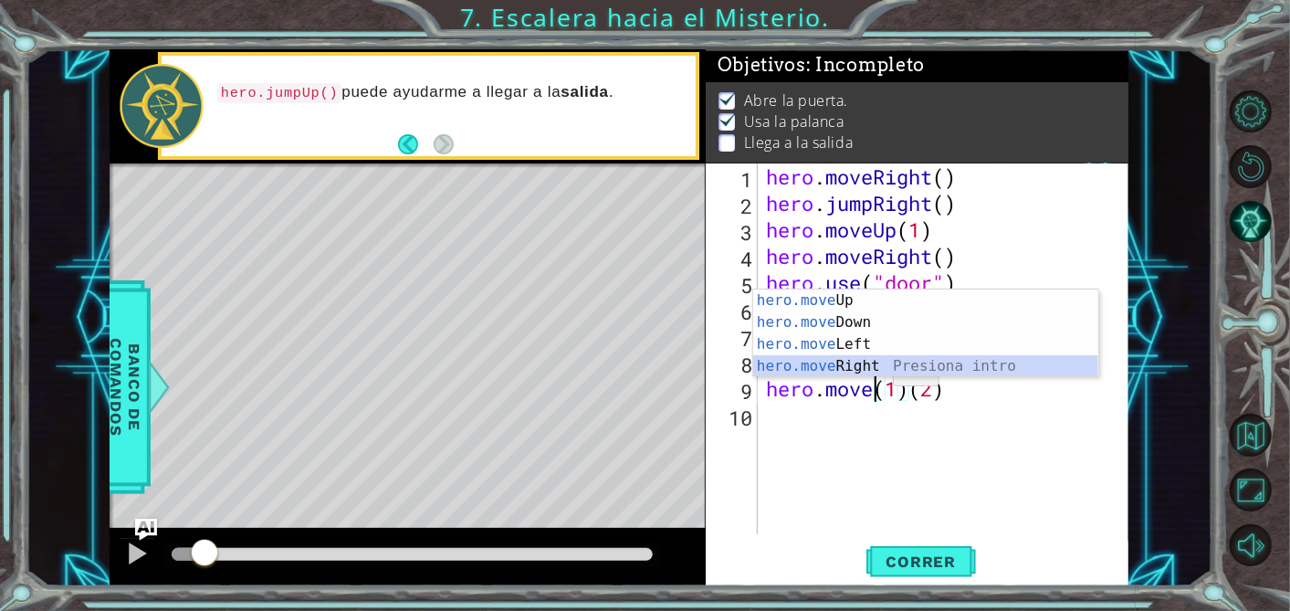
click at [875, 373] on div "hero.move Up Presiona intro hero.move Down Presiona intro hero.move Left Presio…" at bounding box center [926, 354] width 346 height 131
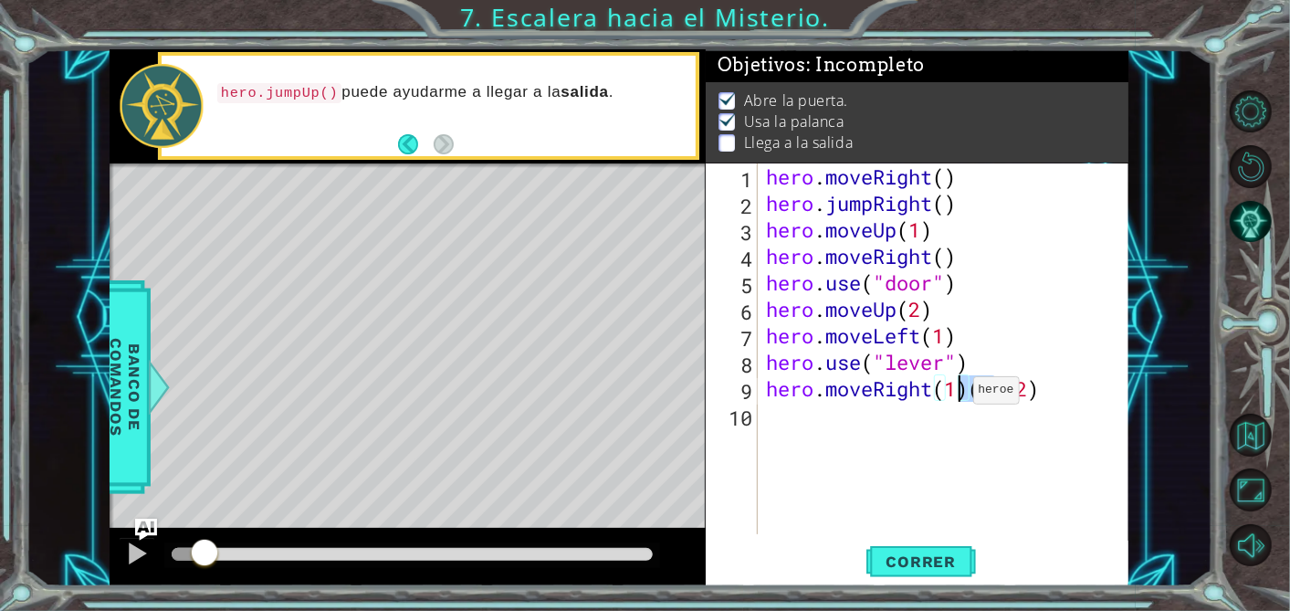
drag, startPoint x: 1001, startPoint y: 391, endPoint x: 941, endPoint y: 393, distance: 59.4
click at [941, 393] on div "hero . moveRight ( ) hero . jumpRight ( ) hero . moveUp ( 1 ) hero . moveRight …" at bounding box center [948, 375] width 372 height 424
type textarea "hero.moveRight(2)"
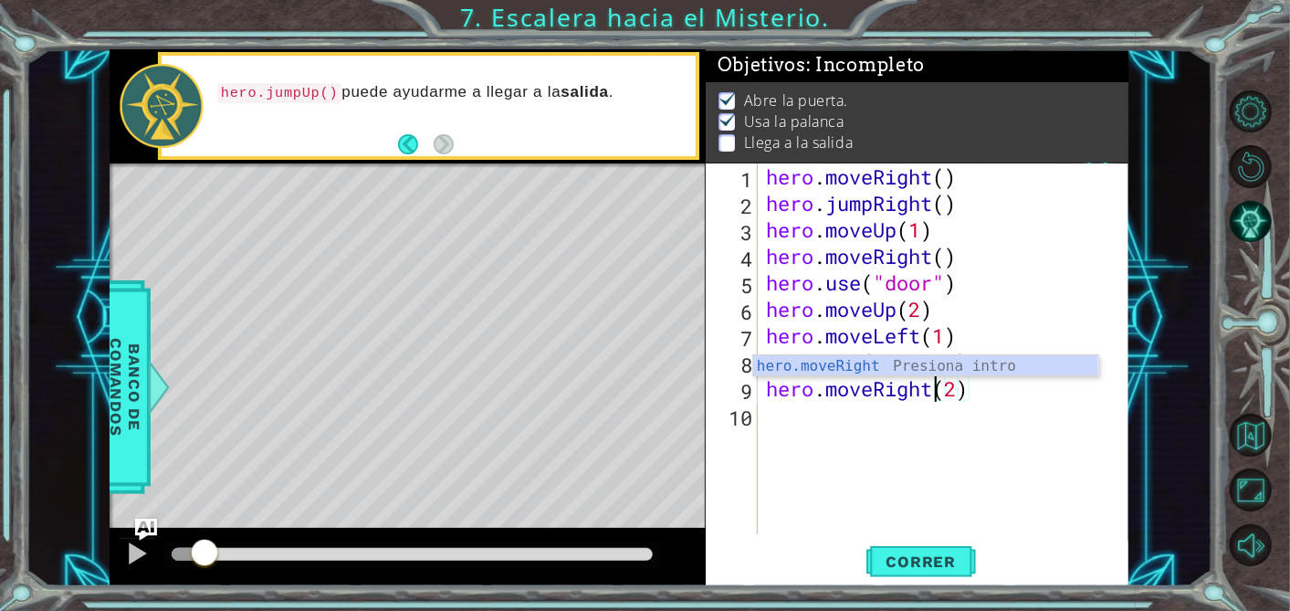
click at [839, 411] on div "hero . moveRight ( ) hero . jumpRight ( ) hero . moveUp ( 1 ) hero . moveRight …" at bounding box center [948, 375] width 372 height 424
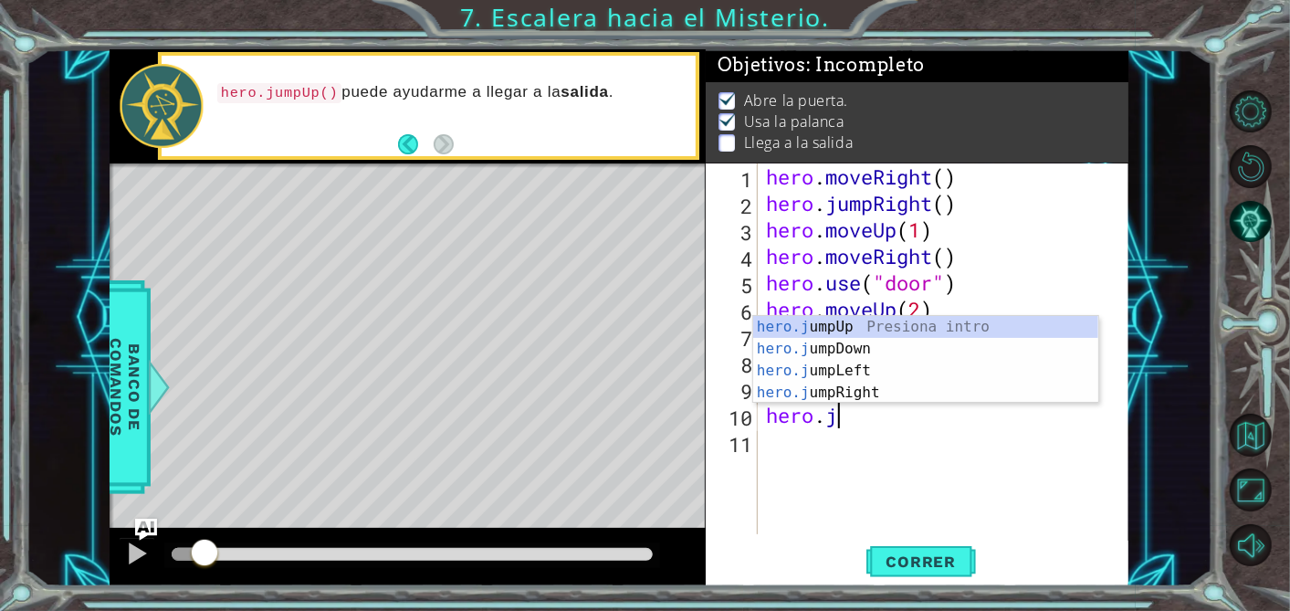
scroll to position [0, 2]
type textarea "hero.jum"
click at [872, 324] on div "hero.jum pUp Presiona intro hero.jum pDown Presiona intro hero.jum pLeft Presio…" at bounding box center [926, 381] width 346 height 131
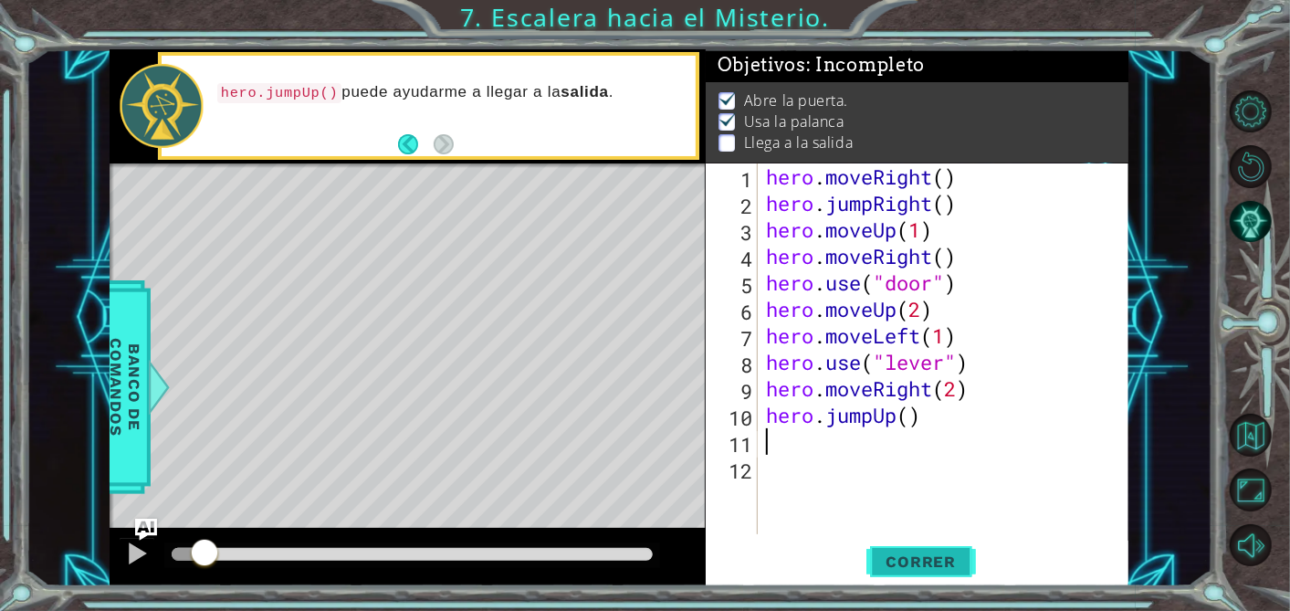
click at [925, 559] on span "Correr" at bounding box center [921, 561] width 107 height 18
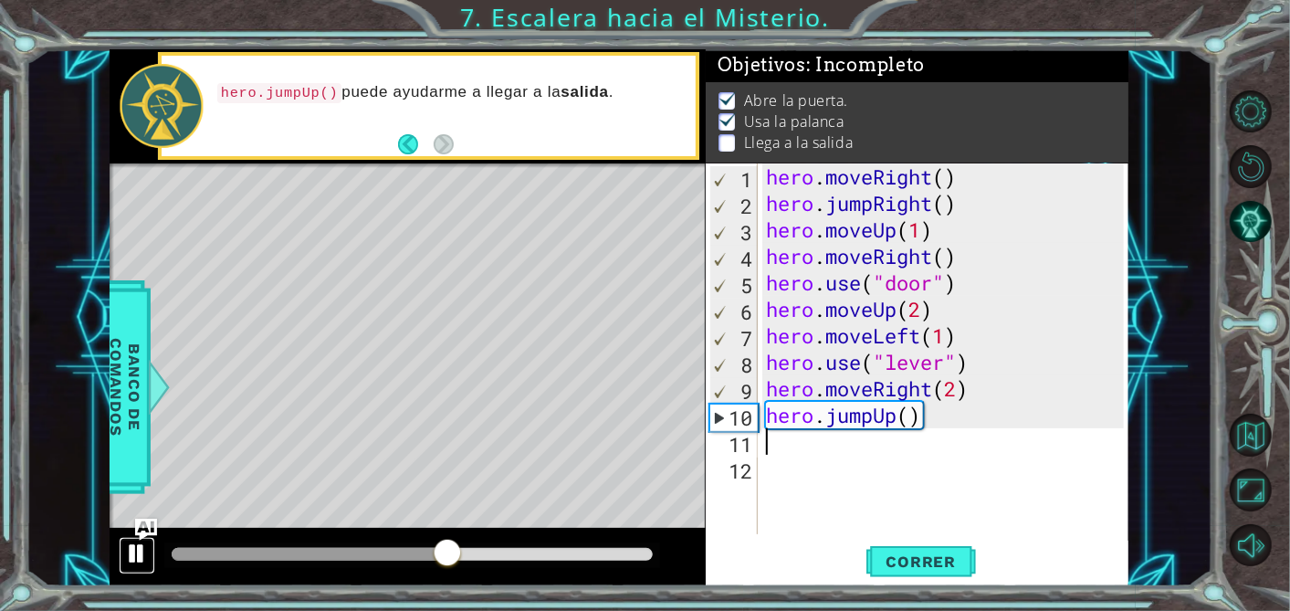
click at [141, 548] on div at bounding box center [137, 553] width 24 height 24
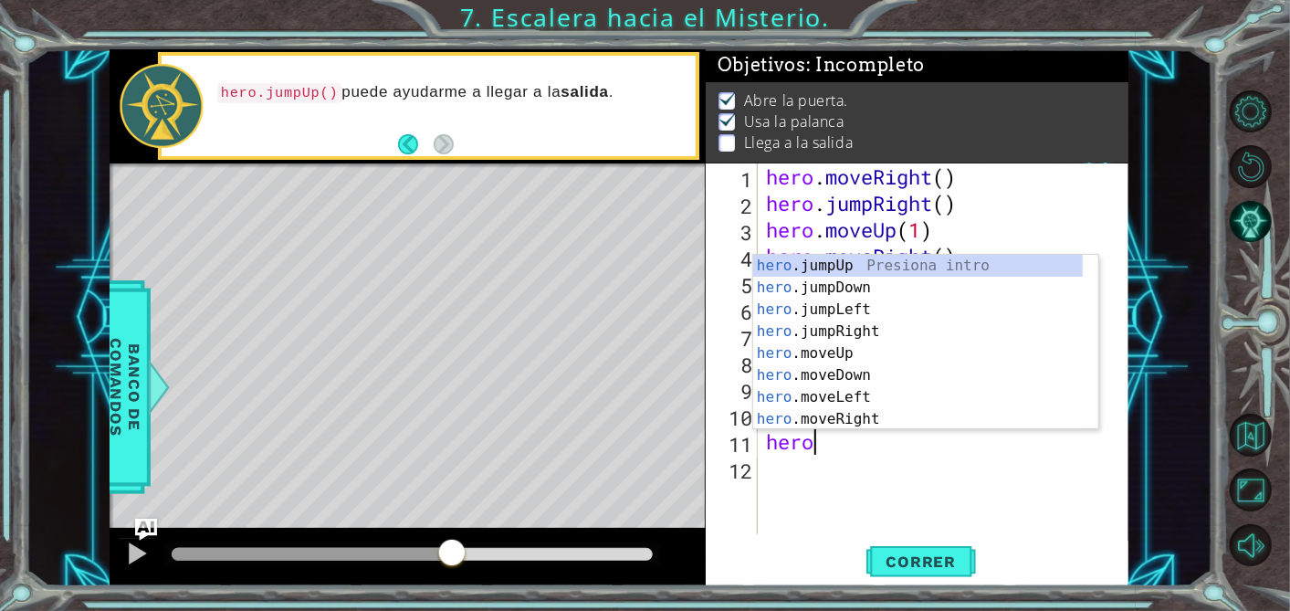
scroll to position [0, 1]
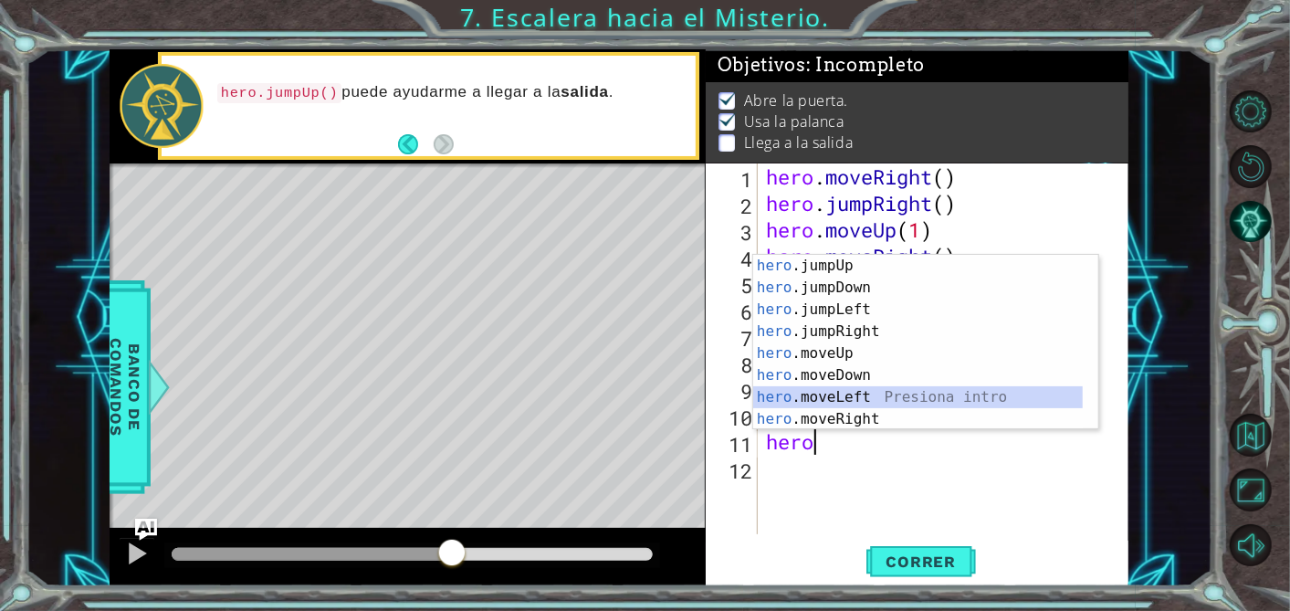
click at [887, 399] on div "hero .jumpUp Presiona intro hero .jumpDown Presiona intro hero .jumpLeft Presio…" at bounding box center [918, 364] width 330 height 219
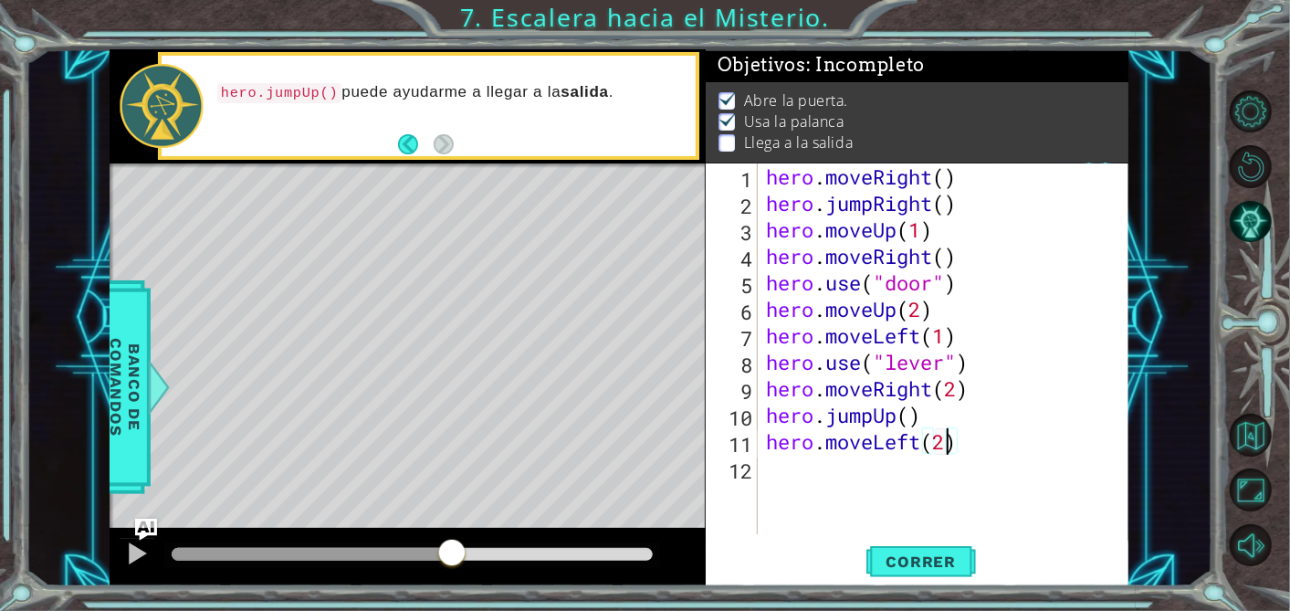
scroll to position [0, 7]
drag, startPoint x: 965, startPoint y: 203, endPoint x: 762, endPoint y: 205, distance: 202.7
click at [762, 205] on div "hero . moveRight ( ) hero . jumpRight ( ) hero . moveUp ( 1 ) hero . moveRight …" at bounding box center [948, 375] width 372 height 424
type textarea "hero.jumpRight()"
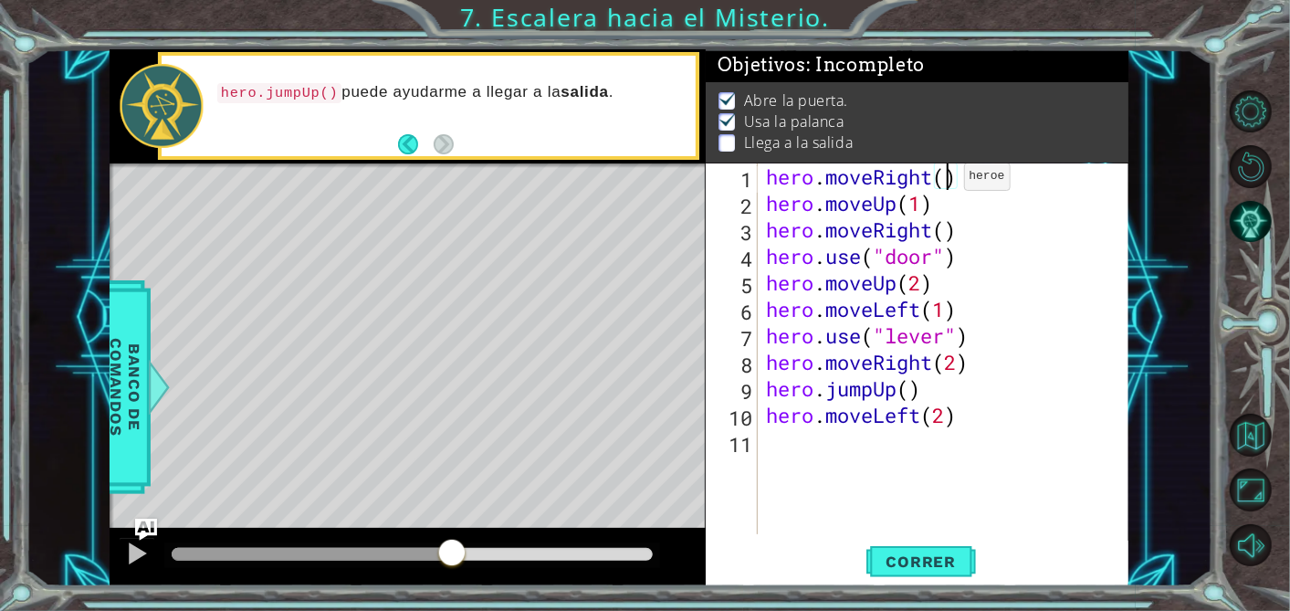
click at [947, 180] on div "hero . moveRight ( ) hero . moveUp ( 1 ) hero . moveRight ( ) hero . use ( "doo…" at bounding box center [948, 375] width 372 height 424
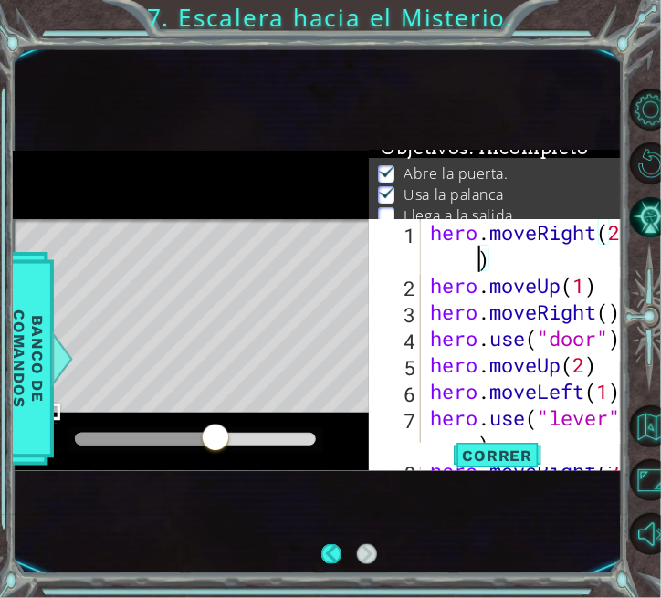
scroll to position [6, 0]
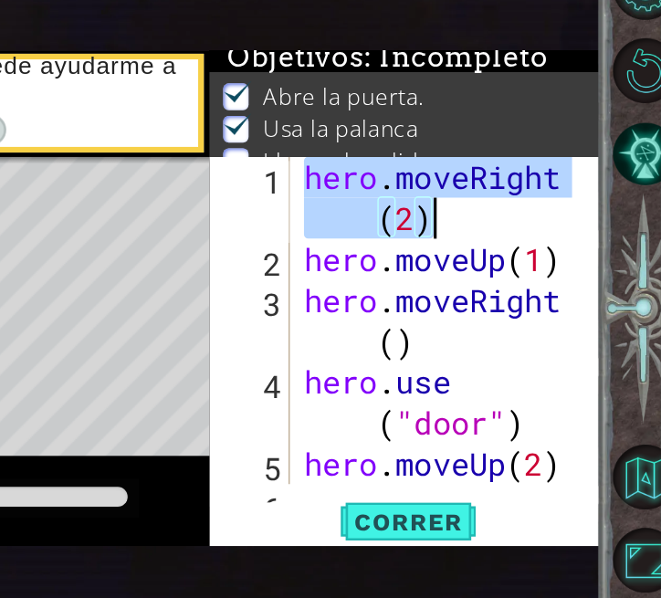
drag, startPoint x: 427, startPoint y: 232, endPoint x: 539, endPoint y: 263, distance: 115.6
click at [539, 263] on div "hero . moveRight ( 2 ) hero . moveUp ( 1 ) hero . moveRight ( ) hero . use ( "d…" at bounding box center [519, 378] width 186 height 318
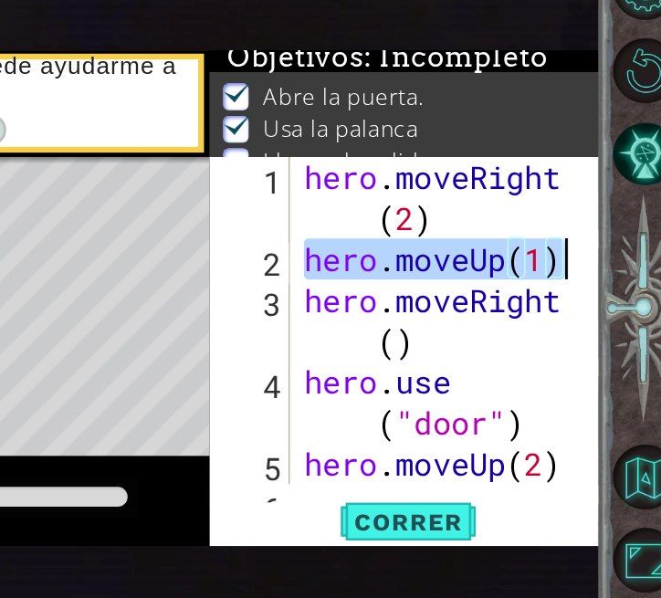
drag, startPoint x: 434, startPoint y: 287, endPoint x: 613, endPoint y: 287, distance: 178.9
click at [613, 287] on div "hero.moveRight(2) 1 2 3 4 5 6 hero . moveRight ( 2 ) hero . moveUp ( 1 ) hero .…" at bounding box center [494, 325] width 250 height 212
click at [485, 329] on div "hero . moveRight ( 2 ) hero . moveUp ( 1 ) hero . moveRight ( ) hero . use ( "d…" at bounding box center [519, 378] width 186 height 318
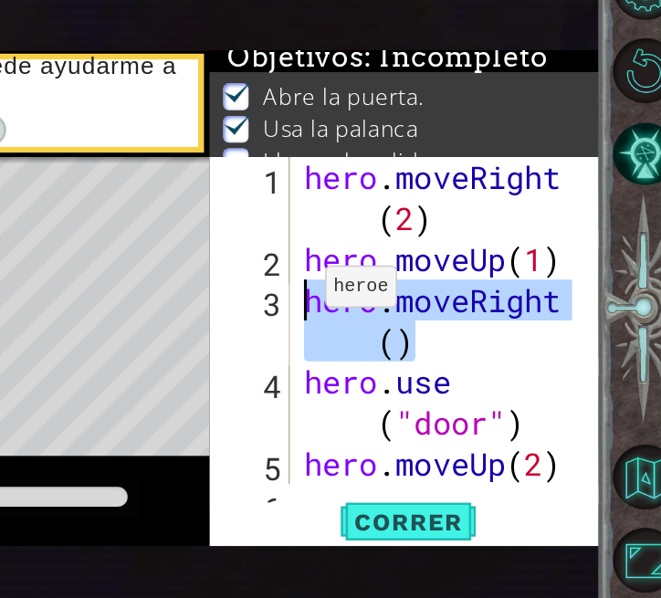
drag, startPoint x: 498, startPoint y: 331, endPoint x: 427, endPoint y: 307, distance: 74.5
click at [427, 307] on div "hero . moveRight ( 2 ) hero . moveUp ( 1 ) hero . moveRight ( ) hero . use ( "d…" at bounding box center [519, 378] width 186 height 318
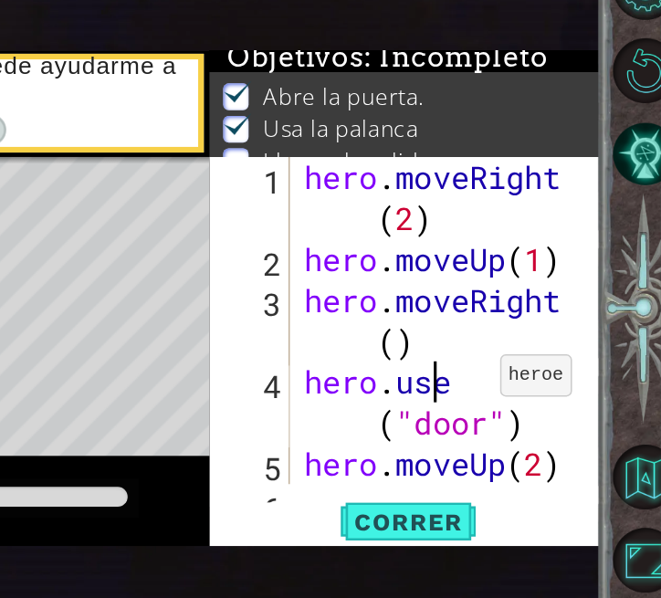
click at [541, 365] on div "hero . moveRight ( 2 ) hero . moveUp ( 1 ) hero . moveRight ( ) hero . use ( "d…" at bounding box center [519, 378] width 186 height 318
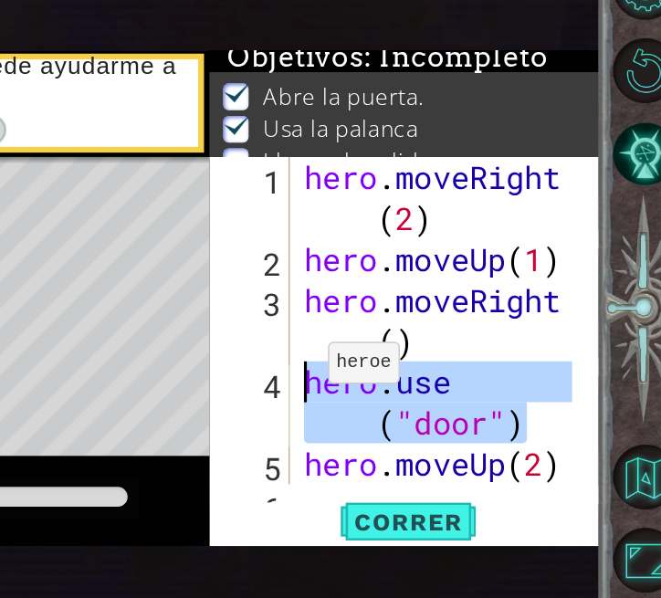
drag, startPoint x: 588, startPoint y: 396, endPoint x: 430, endPoint y: 356, distance: 163.0
click at [430, 356] on div "hero . moveRight ( 2 ) hero . moveUp ( 1 ) hero . moveRight ( ) hero . use ( "d…" at bounding box center [519, 378] width 186 height 318
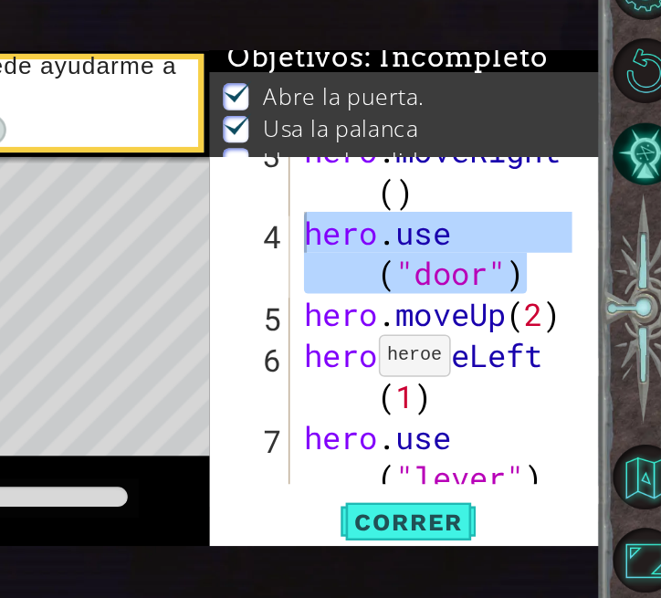
scroll to position [99, 0]
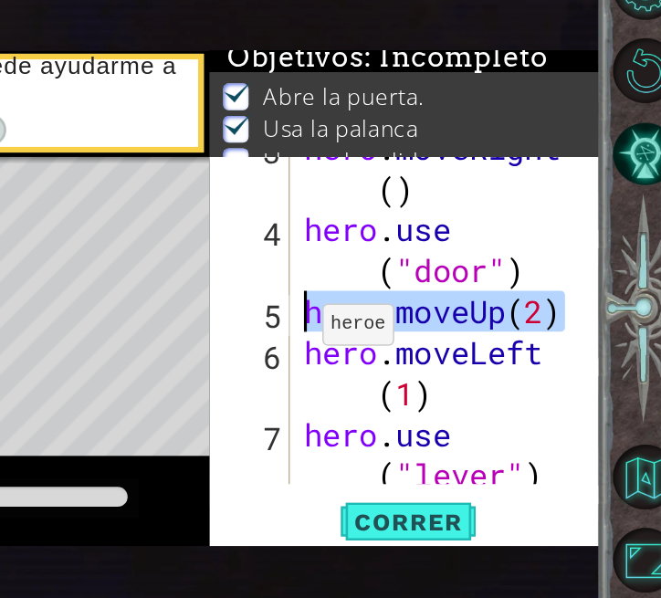
drag, startPoint x: 595, startPoint y: 320, endPoint x: 423, endPoint y: 312, distance: 172.7
click at [423, 312] on div "hero.use("door") 3 4 5 6 7 8 hero . moveRight ( ) hero . use ( "door" ) hero . …" at bounding box center [494, 325] width 250 height 212
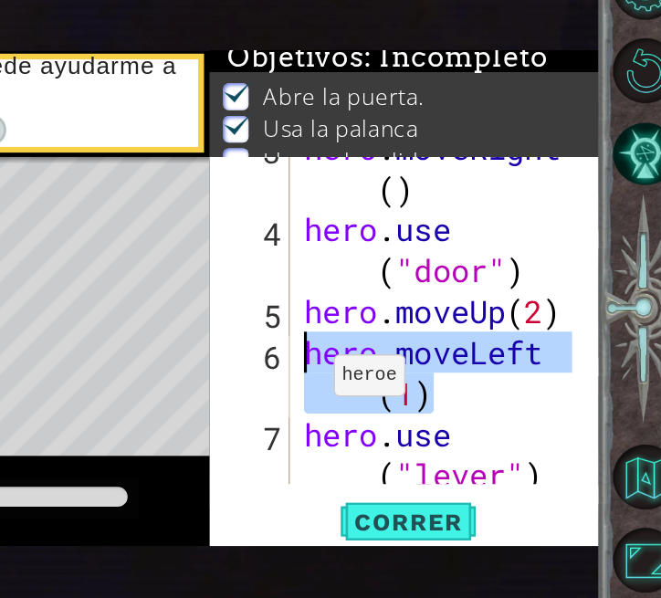
drag, startPoint x: 522, startPoint y: 374, endPoint x: 432, endPoint y: 344, distance: 95.3
click at [432, 344] on div "hero . moveRight ( ) hero . use ( "door" ) hero . moveUp ( 2 ) hero . moveLeft …" at bounding box center [519, 359] width 186 height 318
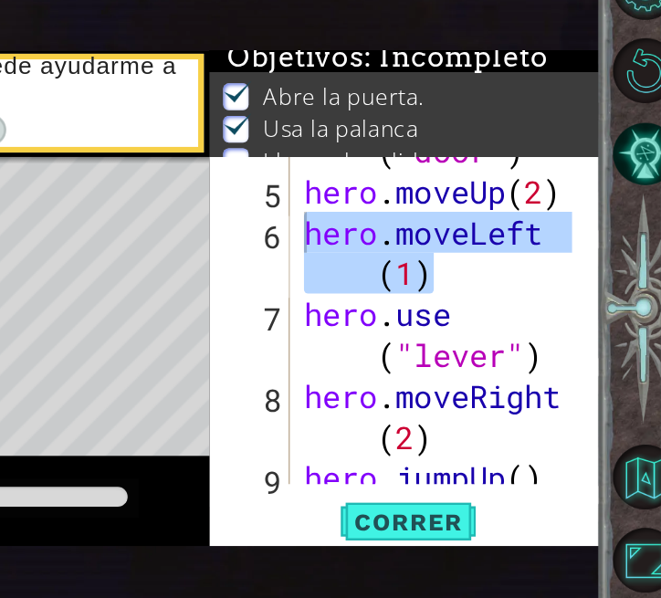
scroll to position [177, 0]
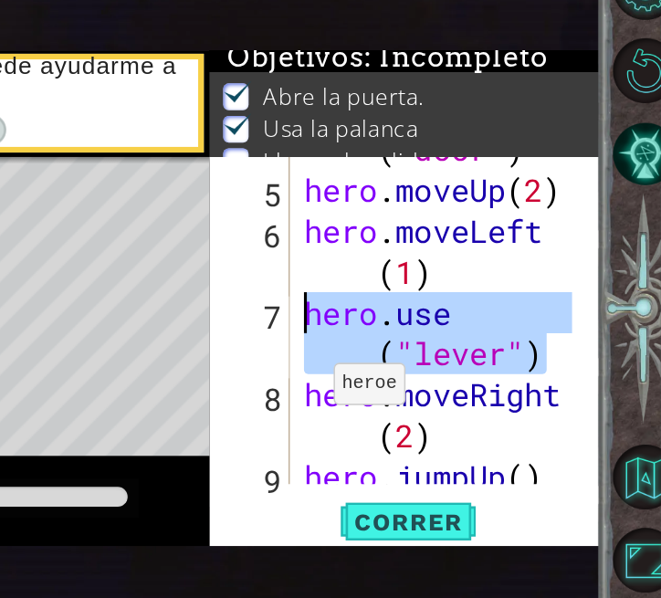
drag, startPoint x: 498, startPoint y: 336, endPoint x: 434, endPoint y: 324, distance: 65.9
click at [434, 324] on div "hero . use ( "door" ) hero . moveUp ( 2 ) hero . moveLeft ( 1 ) hero . use ( "l…" at bounding box center [519, 319] width 186 height 291
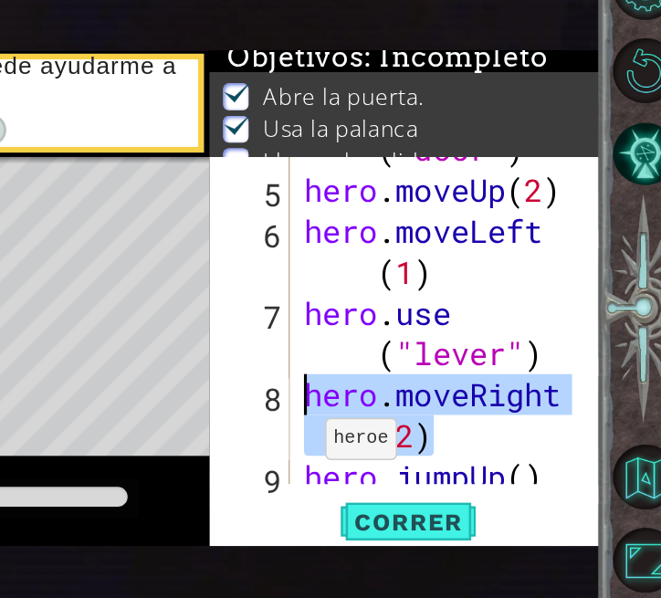
drag, startPoint x: 524, startPoint y: 394, endPoint x: 416, endPoint y: 360, distance: 113.2
click at [416, 360] on div "hero.use("lever") 4 5 6 7 8 9 10 11 hero . use ( "door" ) hero . moveUp ( 2 ) h…" at bounding box center [494, 325] width 250 height 212
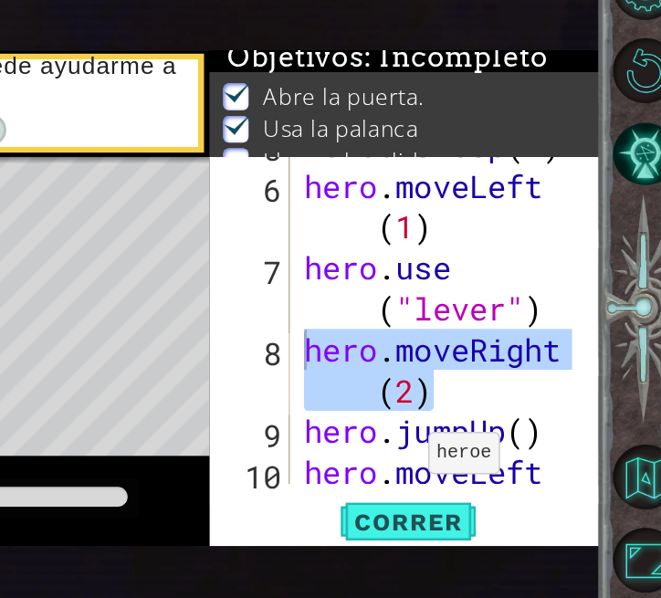
scroll to position [264, 0]
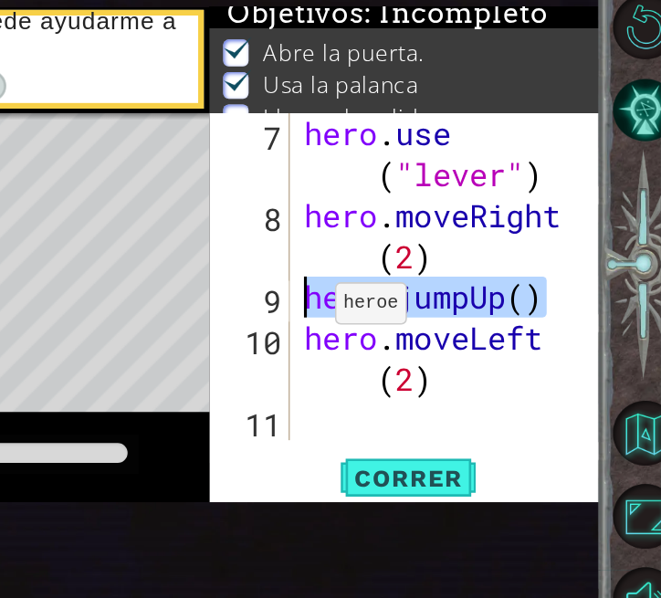
drag, startPoint x: 586, startPoint y: 343, endPoint x: 434, endPoint y: 346, distance: 152.5
click at [434, 346] on div "hero . use ( "lever" ) hero . moveRight ( 2 ) hero . jumpUp ( ) hero . moveLeft…" at bounding box center [519, 364] width 186 height 291
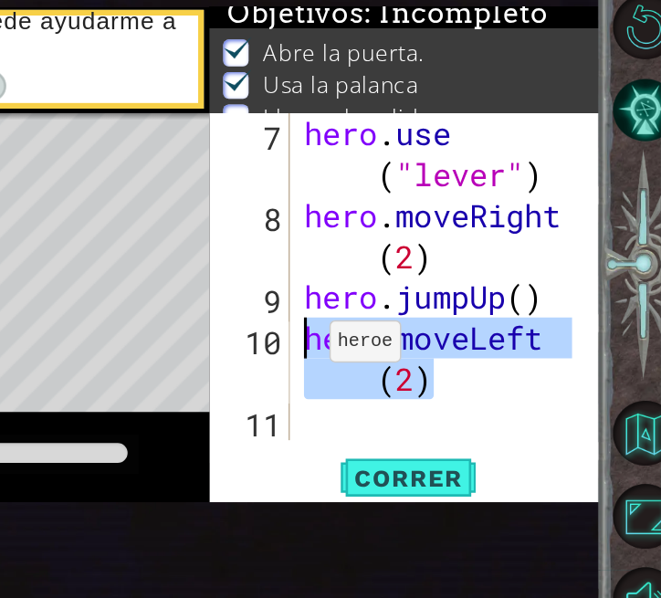
drag, startPoint x: 511, startPoint y: 395, endPoint x: 423, endPoint y: 369, distance: 92.4
click at [423, 369] on div "hero.jumpUp() 7 8 9 10 11 hero . use ( "lever" ) hero . moveRight ( 2 ) hero . …" at bounding box center [494, 325] width 250 height 212
type textarea "hero.moveLeft(2)"
